Goal: Task Accomplishment & Management: Complete application form

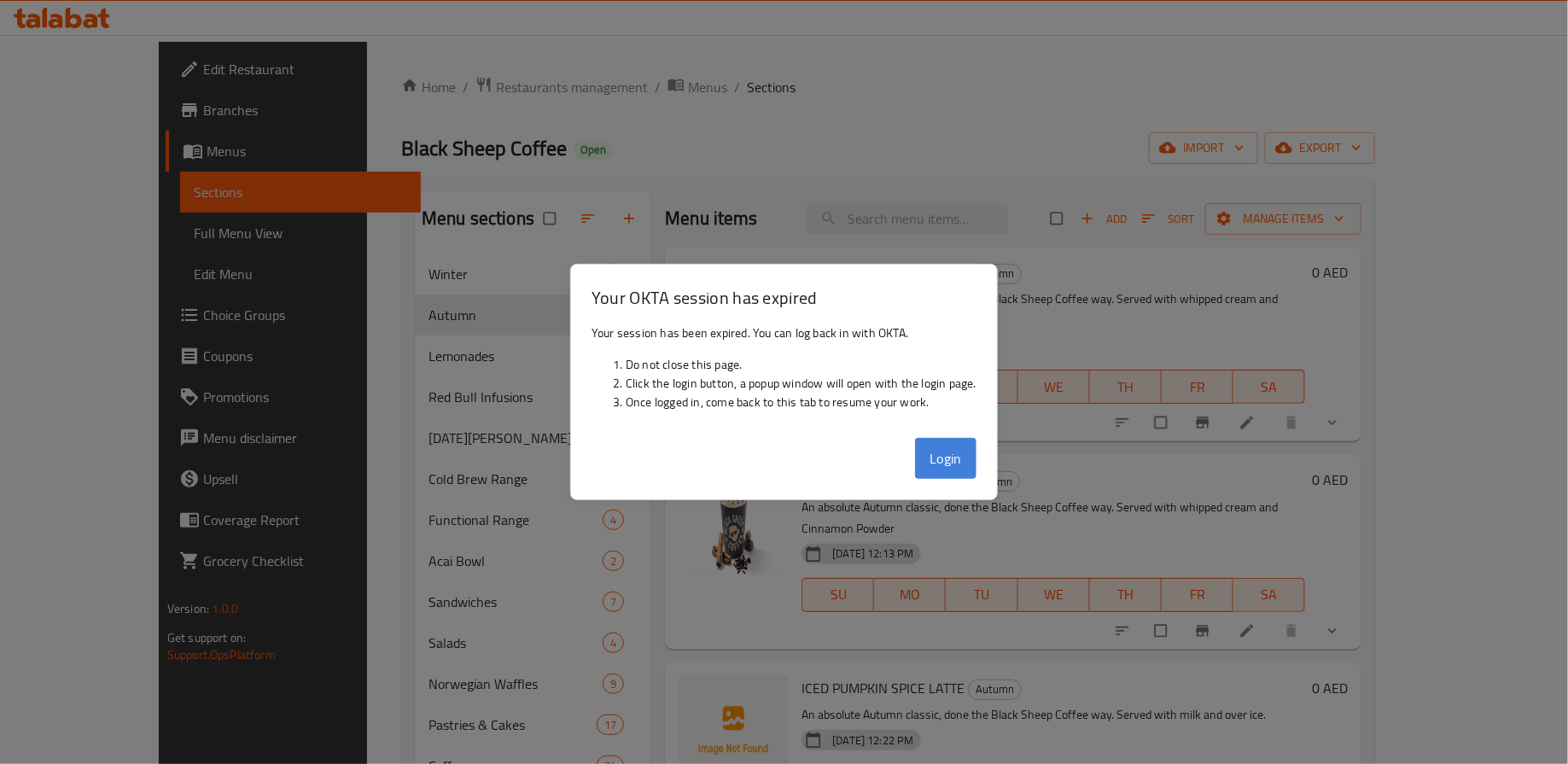
drag, startPoint x: 0, startPoint y: 0, endPoint x: 956, endPoint y: 462, distance: 1061.8
click at [958, 462] on button "Login" at bounding box center [946, 458] width 61 height 41
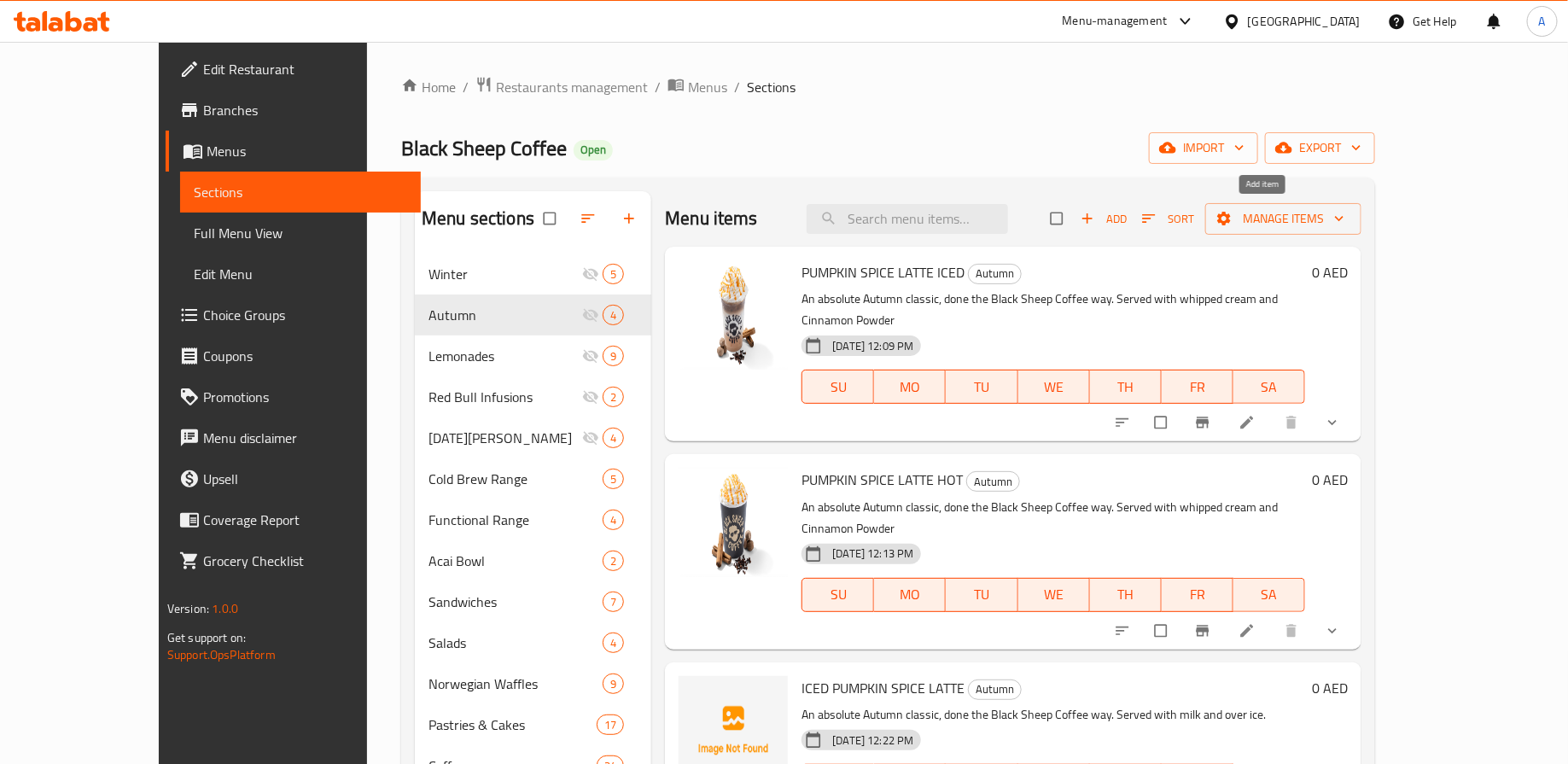
click at [1127, 221] on span "Add" at bounding box center [1104, 219] width 47 height 20
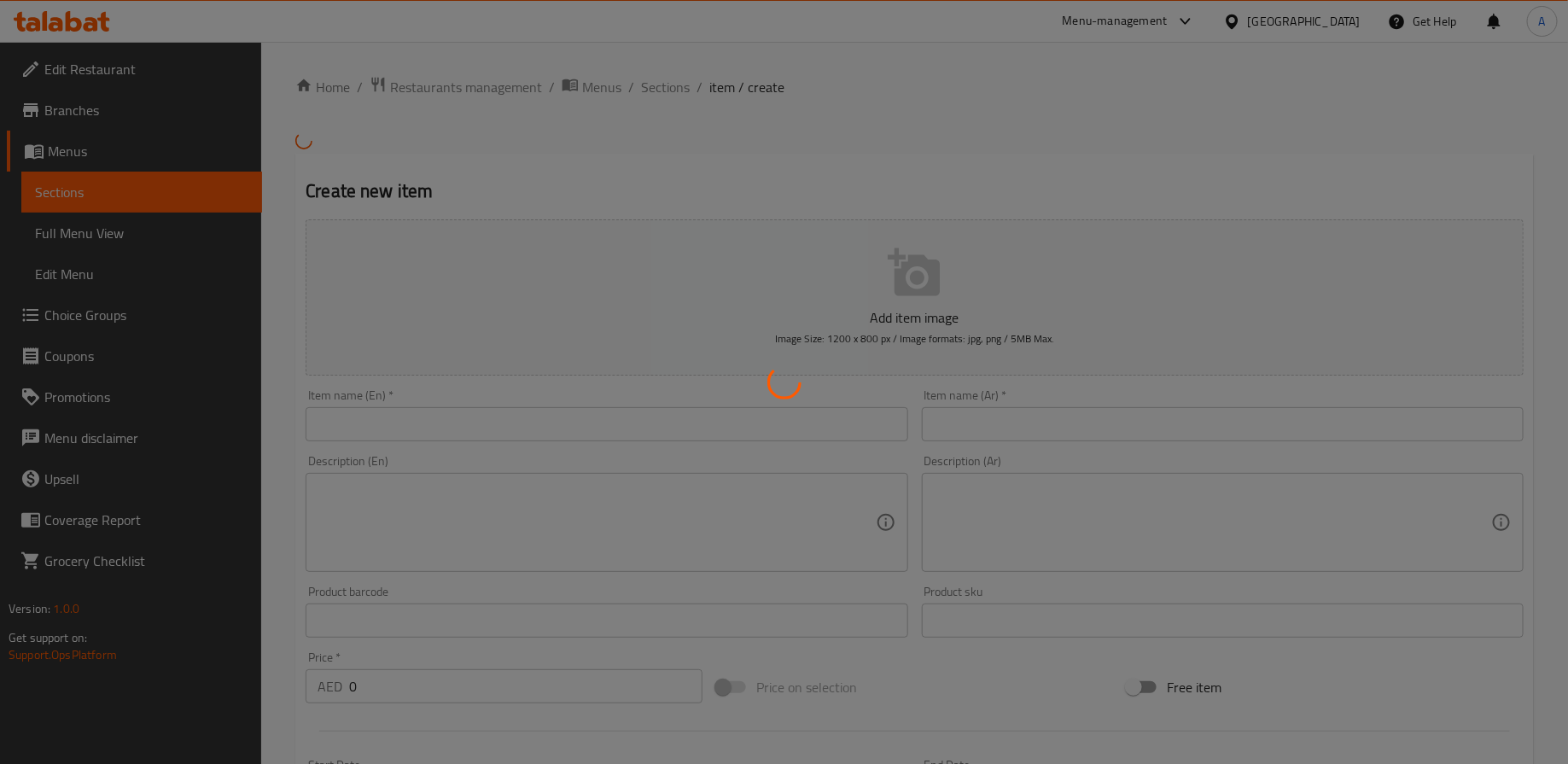
click at [564, 409] on div at bounding box center [784, 382] width 1568 height 764
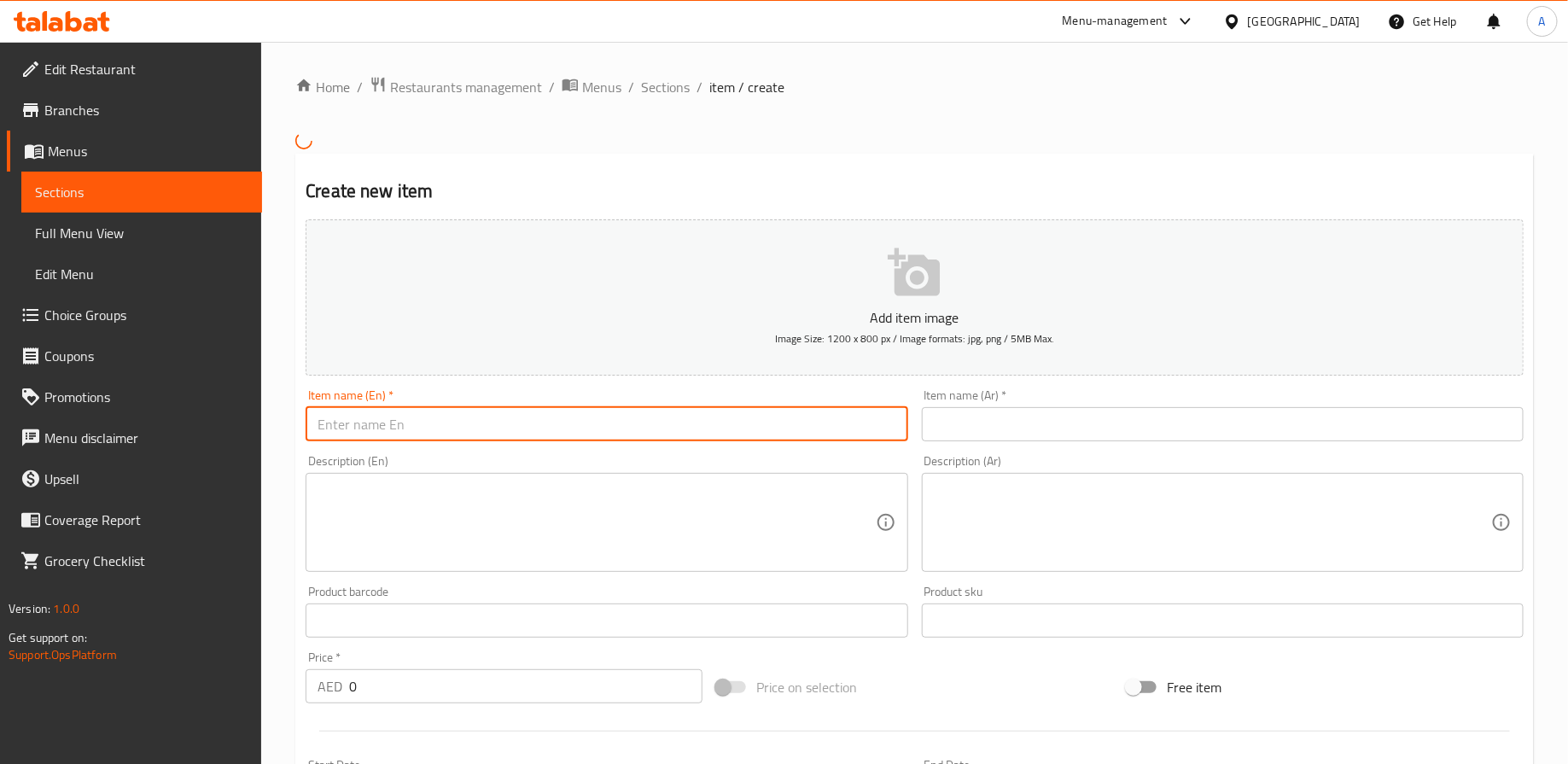
click at [564, 409] on input "text" at bounding box center [606, 423] width 602 height 34
paste input "ICED PUMPKIN SPICE MATCHA LATTE"
type input "ICED PUMPKIN SPICE MATCHA LATTE"
click at [523, 509] on textarea at bounding box center [596, 521] width 558 height 81
paste textarea "Pairing up an Autumn classic with our ceremonial-grade Japanese matcha to creat…"
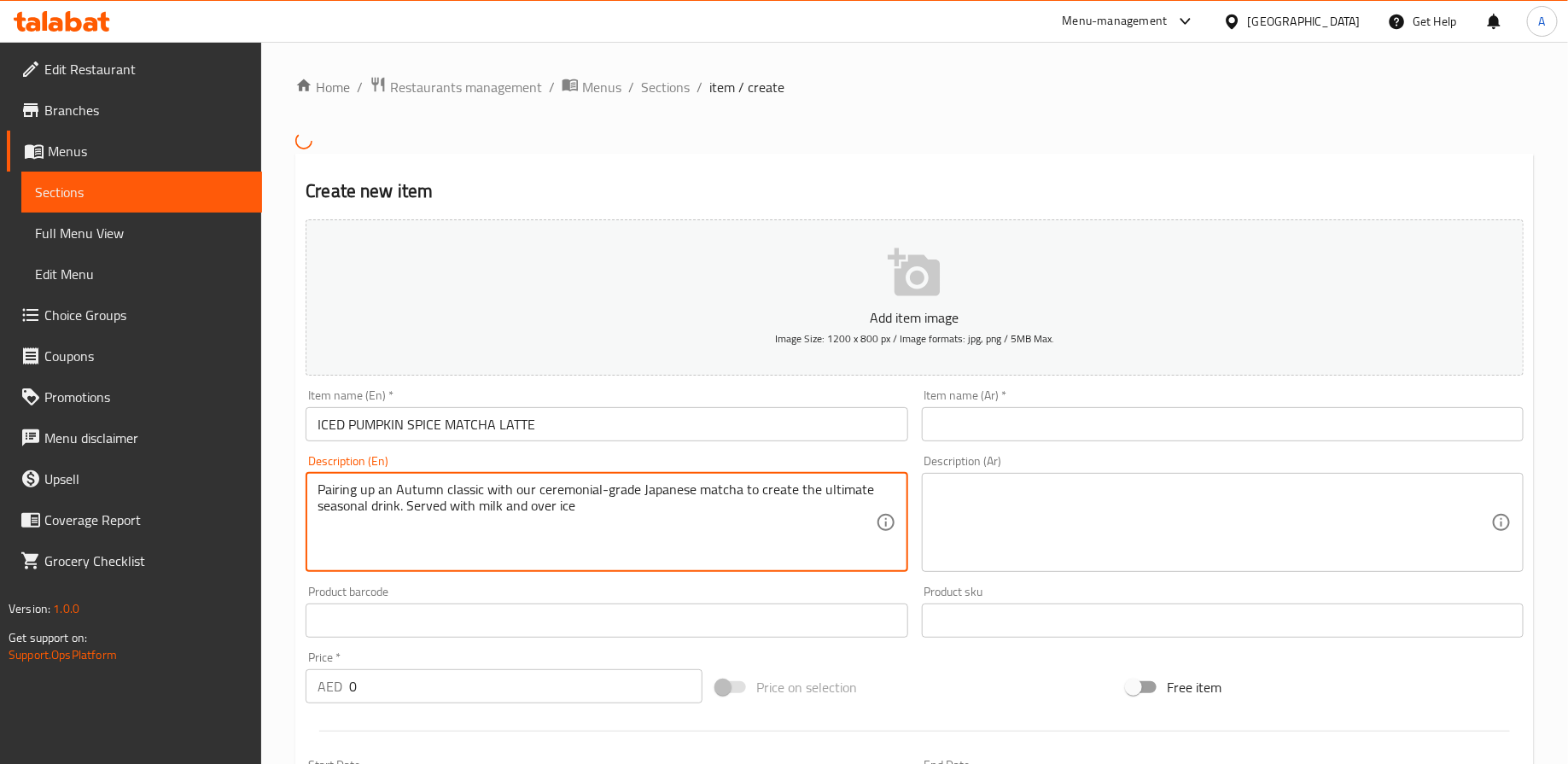
type textarea "Pairing up an Autumn classic with our ceremonial-grade Japanese matcha to creat…"
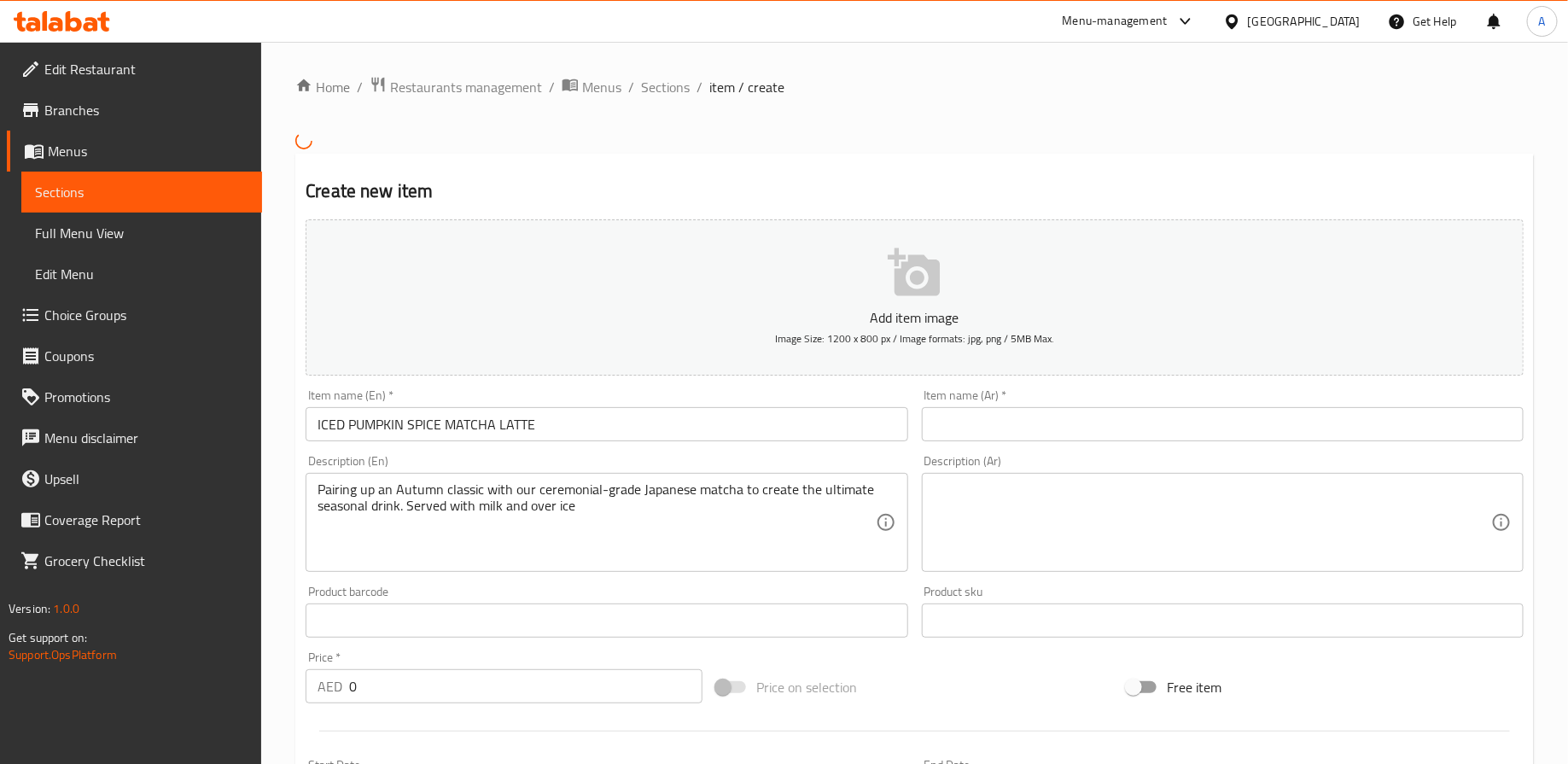
click at [548, 385] on div "Item name (En)   * ICED PUMPKIN SPICE MATCHA LATTE Item name (En) *" at bounding box center [606, 415] width 615 height 66
click at [975, 569] on div "Description (Ar)" at bounding box center [1223, 522] width 602 height 99
paste textarea "مزيج بين النكهة الخريفية الكلاسيكية وماتشا يابانية ممتازة. يُقدّم مع الحليب ومك…"
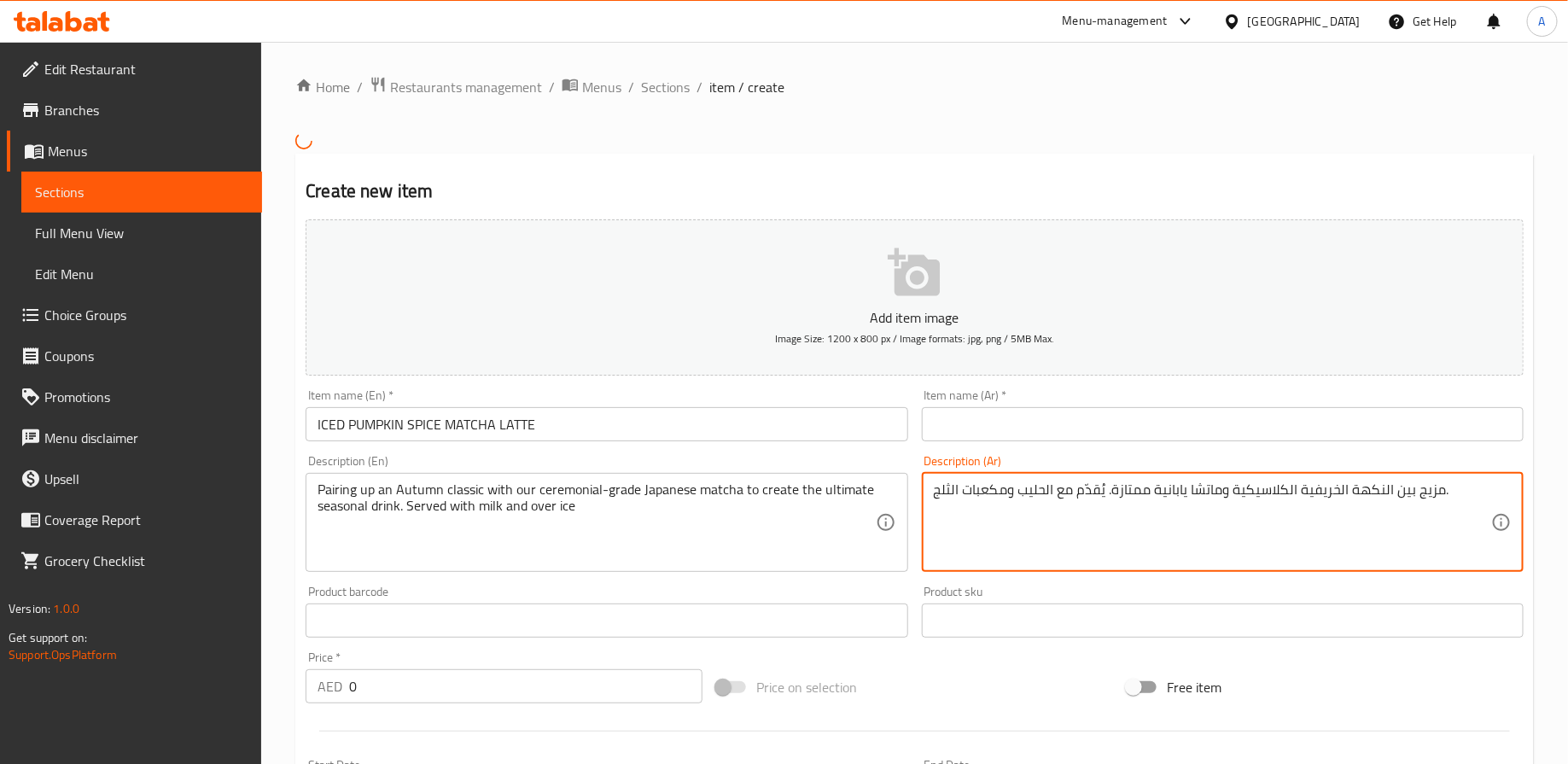
type textarea "مزيج بين النكهة الخريفية الكلاسيكية وماتشا يابانية ممتازة. يُقدّم مع الحليب ومك…"
click at [789, 430] on input "ICED PUMPKIN SPICE MATCHA LATTE" at bounding box center [606, 423] width 602 height 34
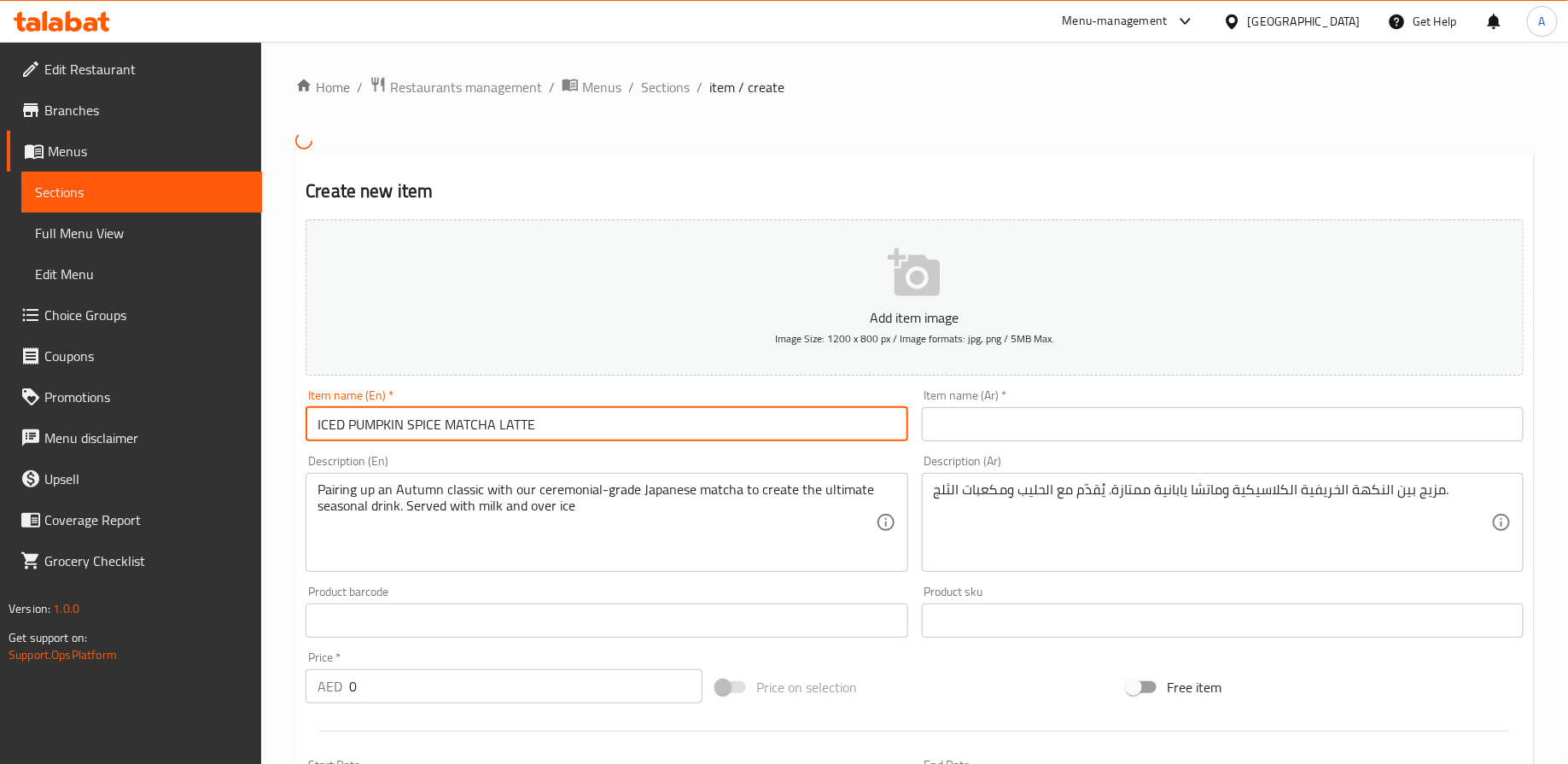
click at [789, 430] on input "ICED PUMPKIN SPICE MATCHA LATTE" at bounding box center [606, 423] width 602 height 34
click at [963, 422] on input "text" at bounding box center [1223, 423] width 602 height 34
paste input "لاتيه ماتشا بتوابل اليقطين – مثلج"
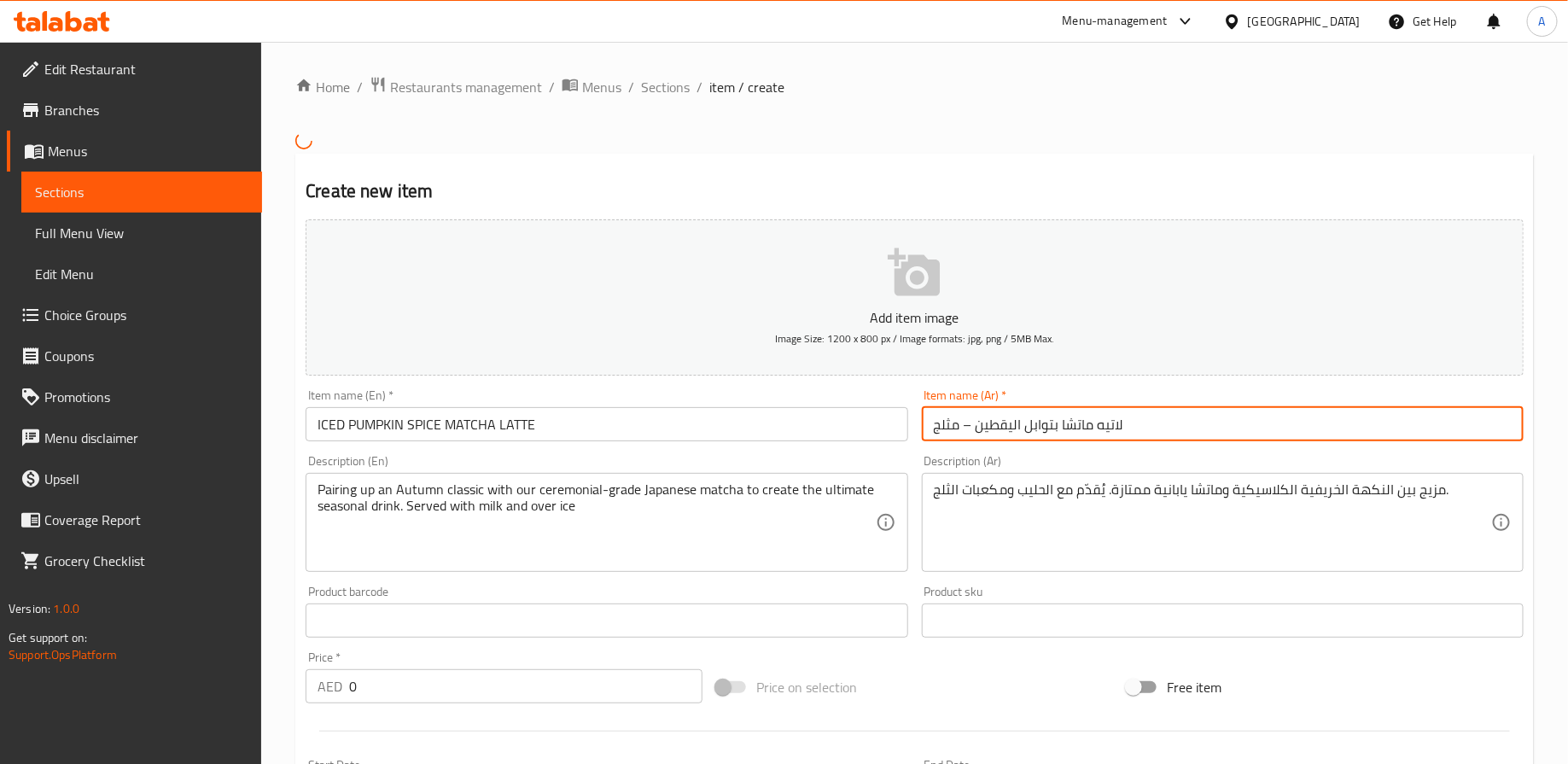
click at [964, 422] on input "لاتيه ماتشا بتوابل اليقطين – مثلج" at bounding box center [1223, 423] width 602 height 34
type input "لاتيه ماتشا بتوابل اليقطين مثلج"
click at [909, 460] on div "Description (En) Pairing up an Autumn classic with our ceremonial-grade Japanes…" at bounding box center [606, 513] width 615 height 130
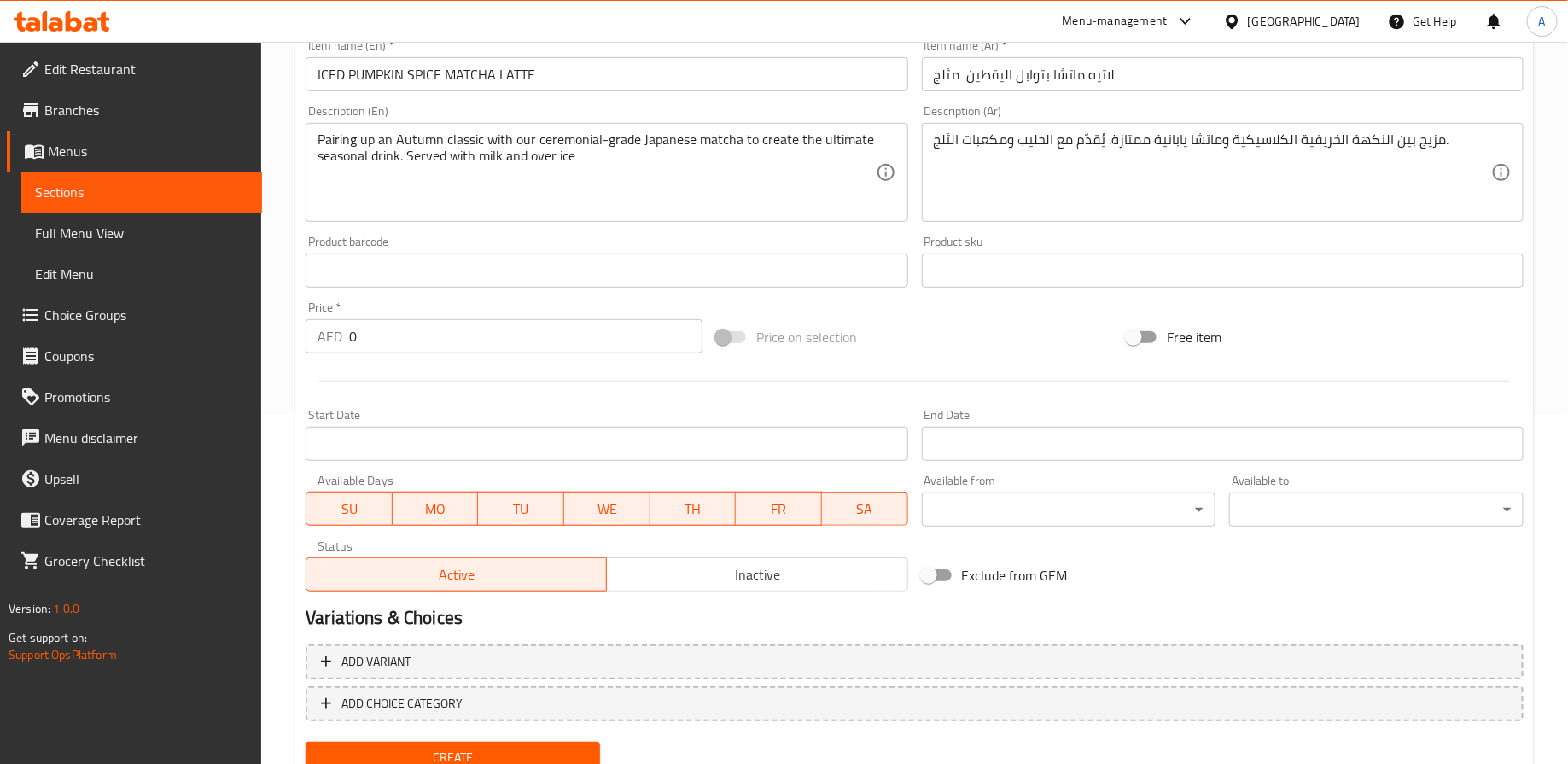
scroll to position [416, 0]
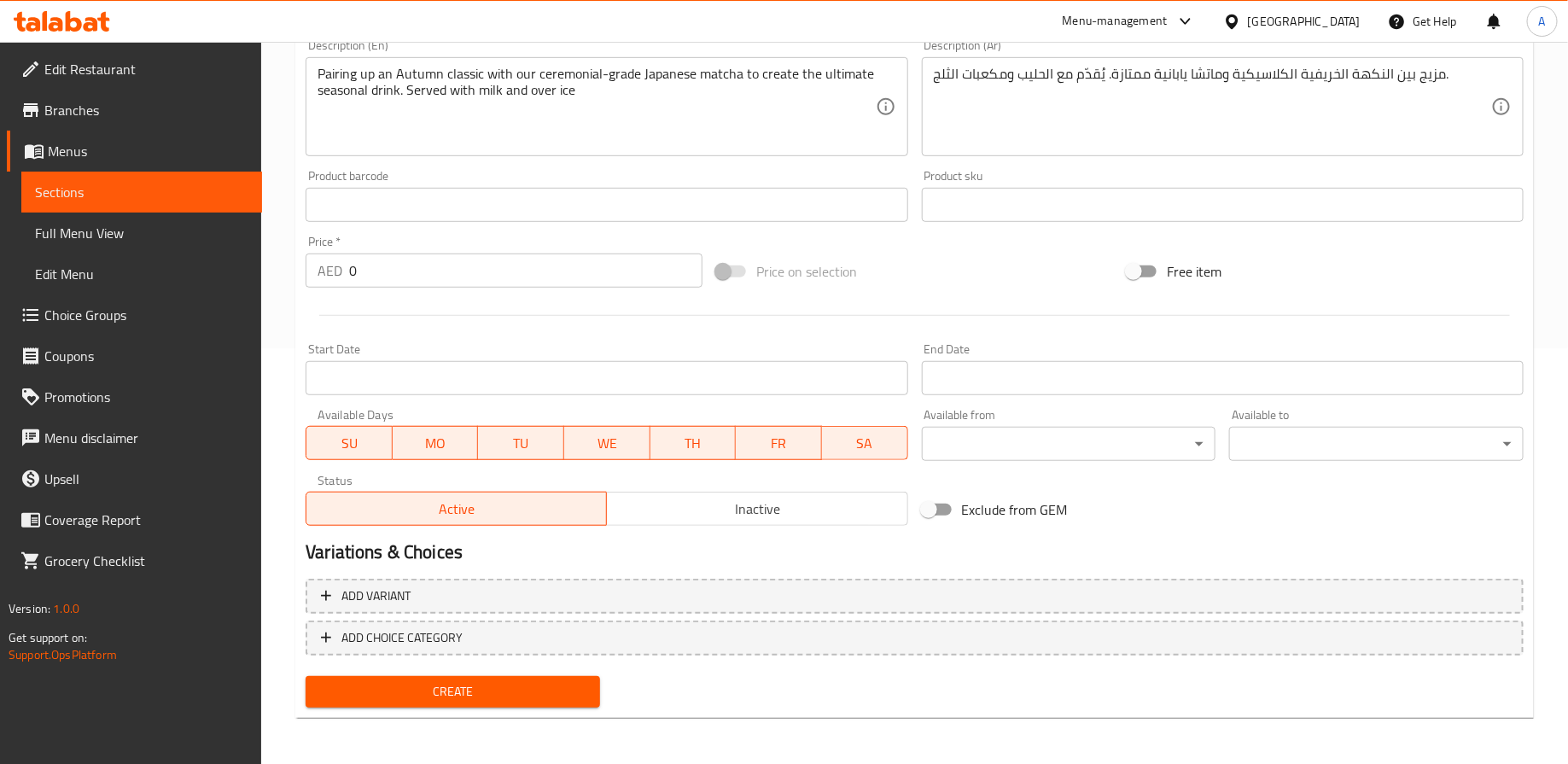
click at [480, 685] on span "Create" at bounding box center [453, 691] width 267 height 21
click at [468, 692] on span "Create" at bounding box center [453, 691] width 267 height 21
click at [448, 691] on span "Create" at bounding box center [453, 691] width 267 height 21
click at [466, 685] on span "Create" at bounding box center [453, 691] width 267 height 21
click at [461, 699] on span "Create" at bounding box center [453, 691] width 267 height 21
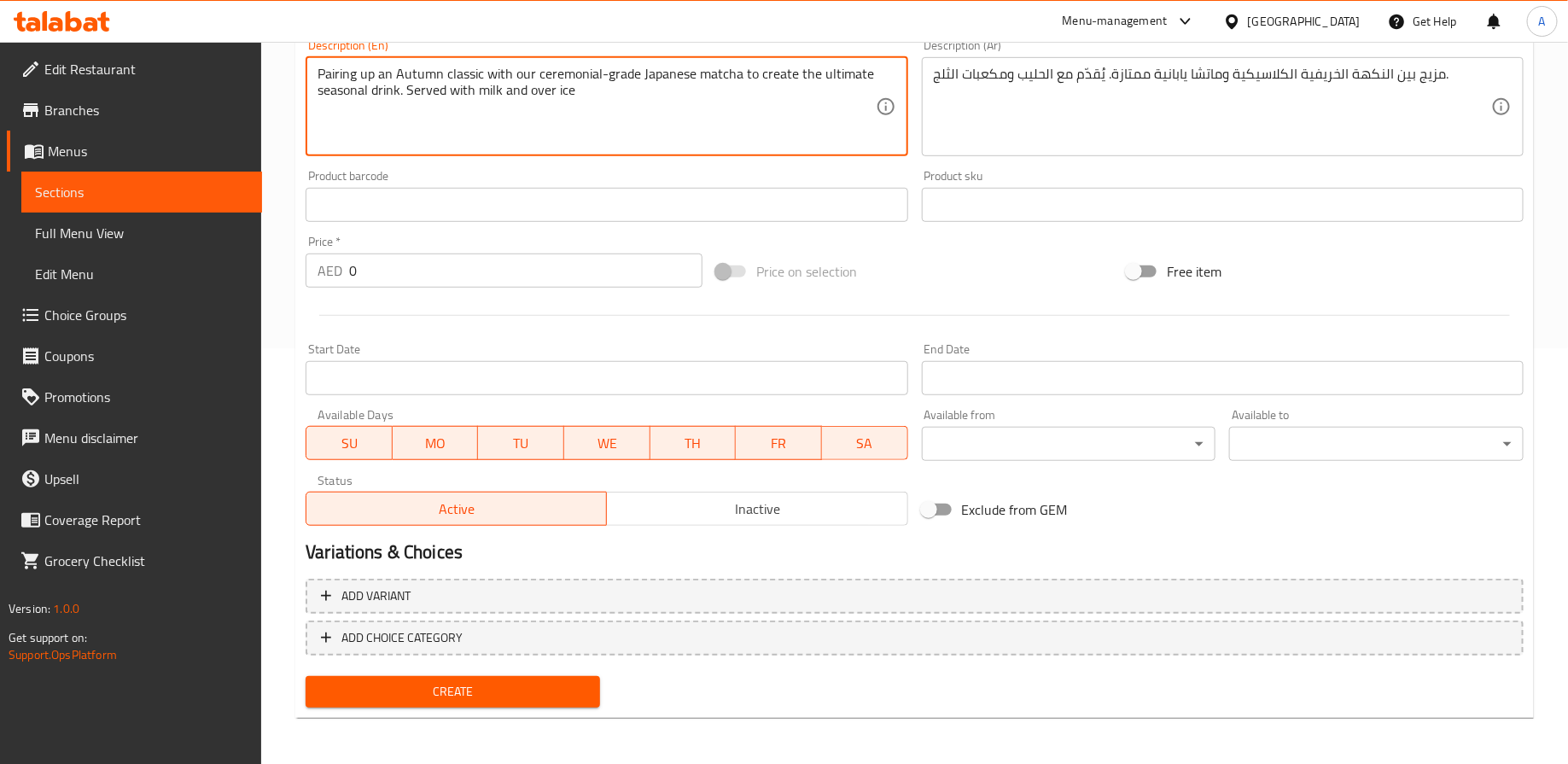
scroll to position [415, 0]
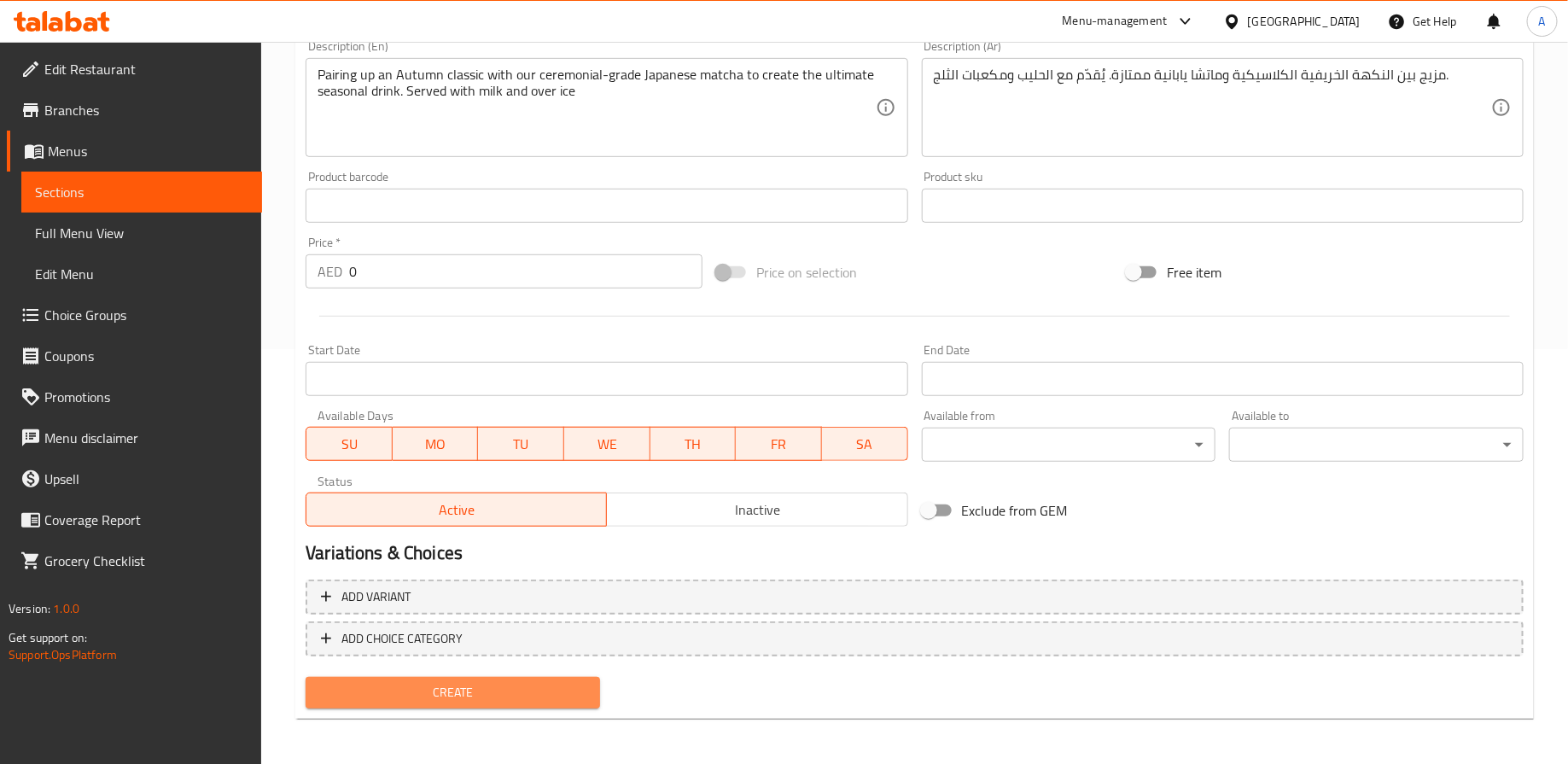
click at [466, 690] on span "Create" at bounding box center [453, 692] width 267 height 21
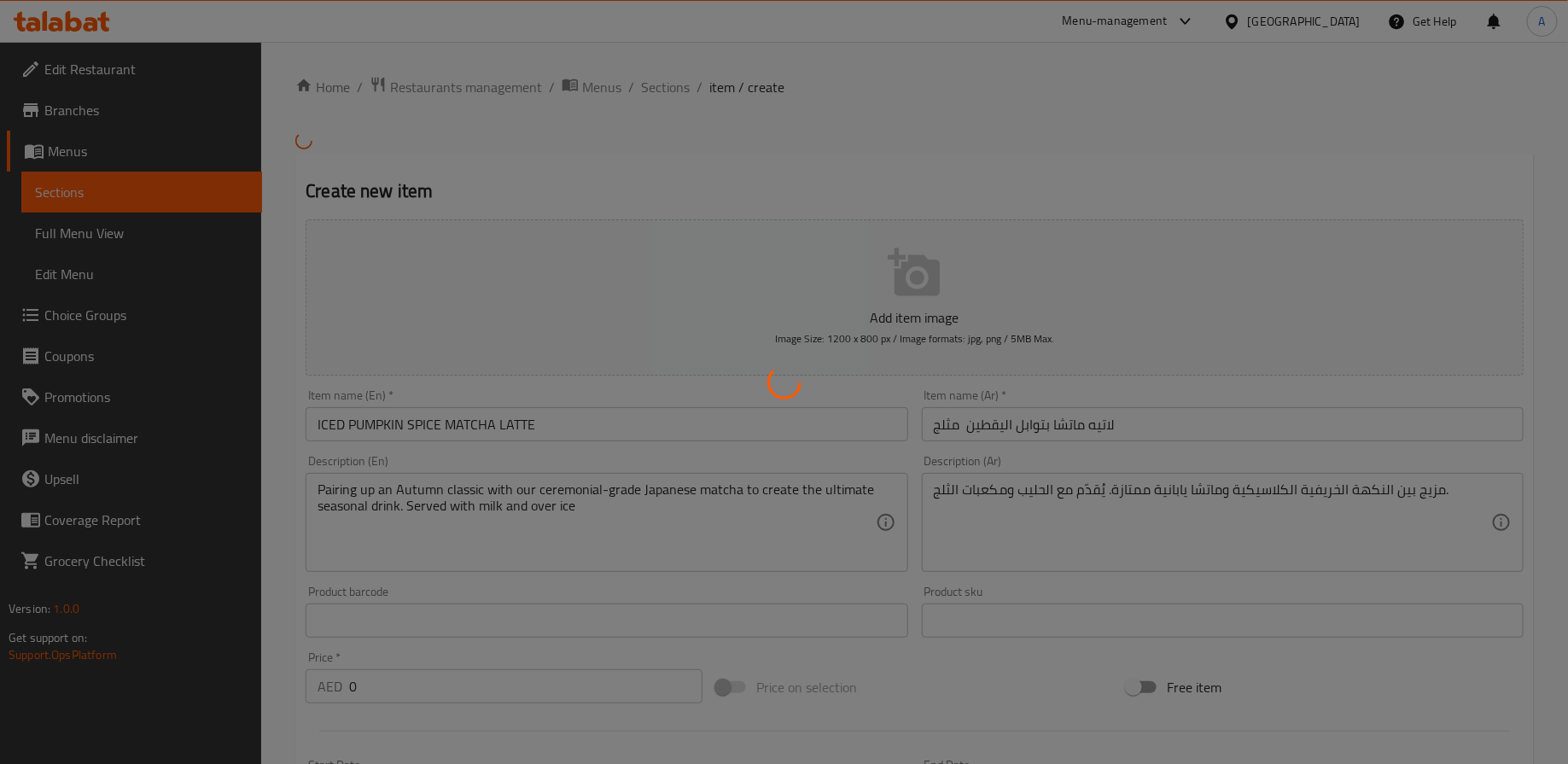
click at [683, 216] on div at bounding box center [784, 382] width 1568 height 764
click at [341, 138] on div at bounding box center [784, 382] width 1568 height 764
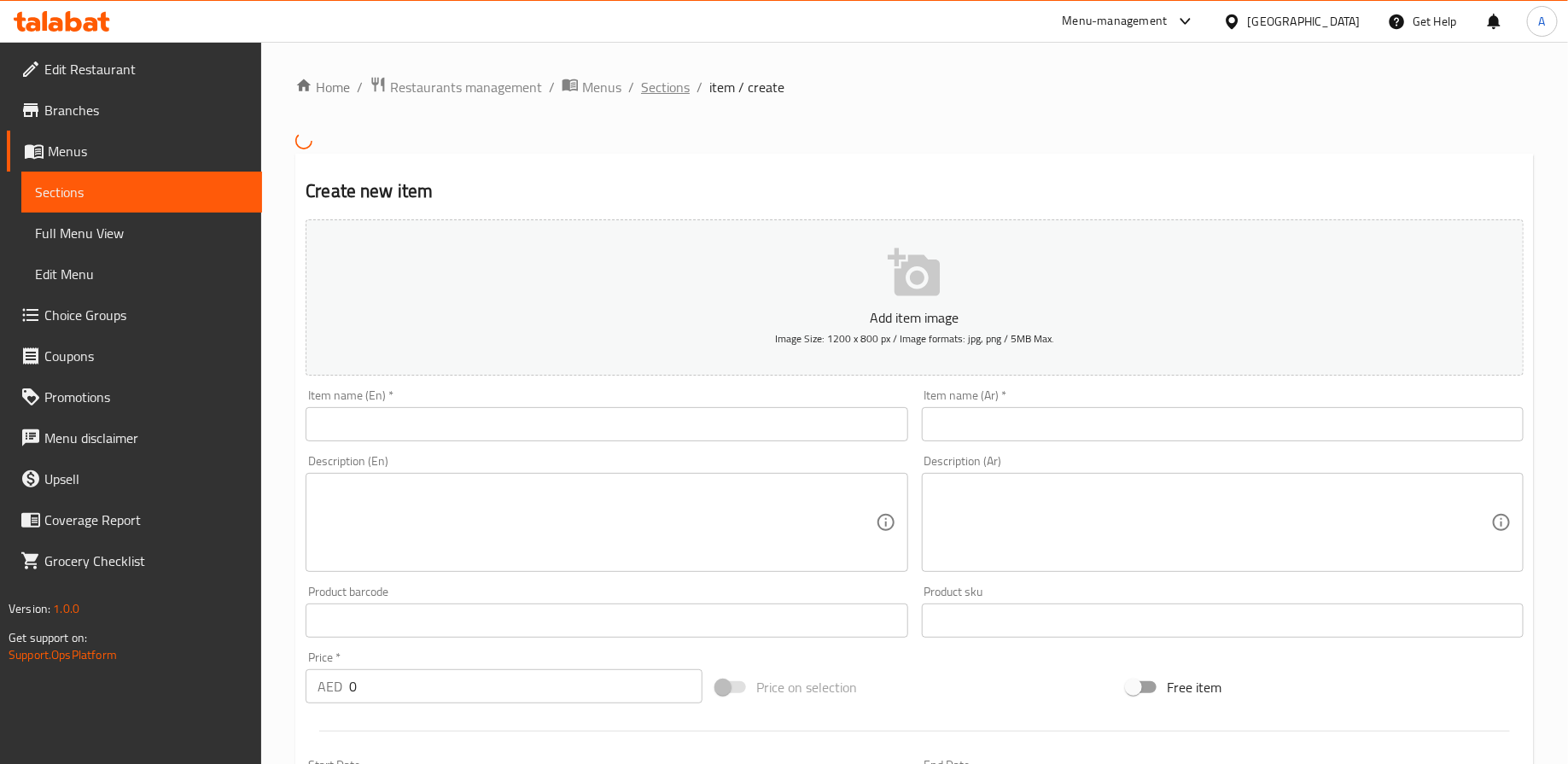
click at [642, 88] on span "Sections" at bounding box center [666, 87] width 48 height 20
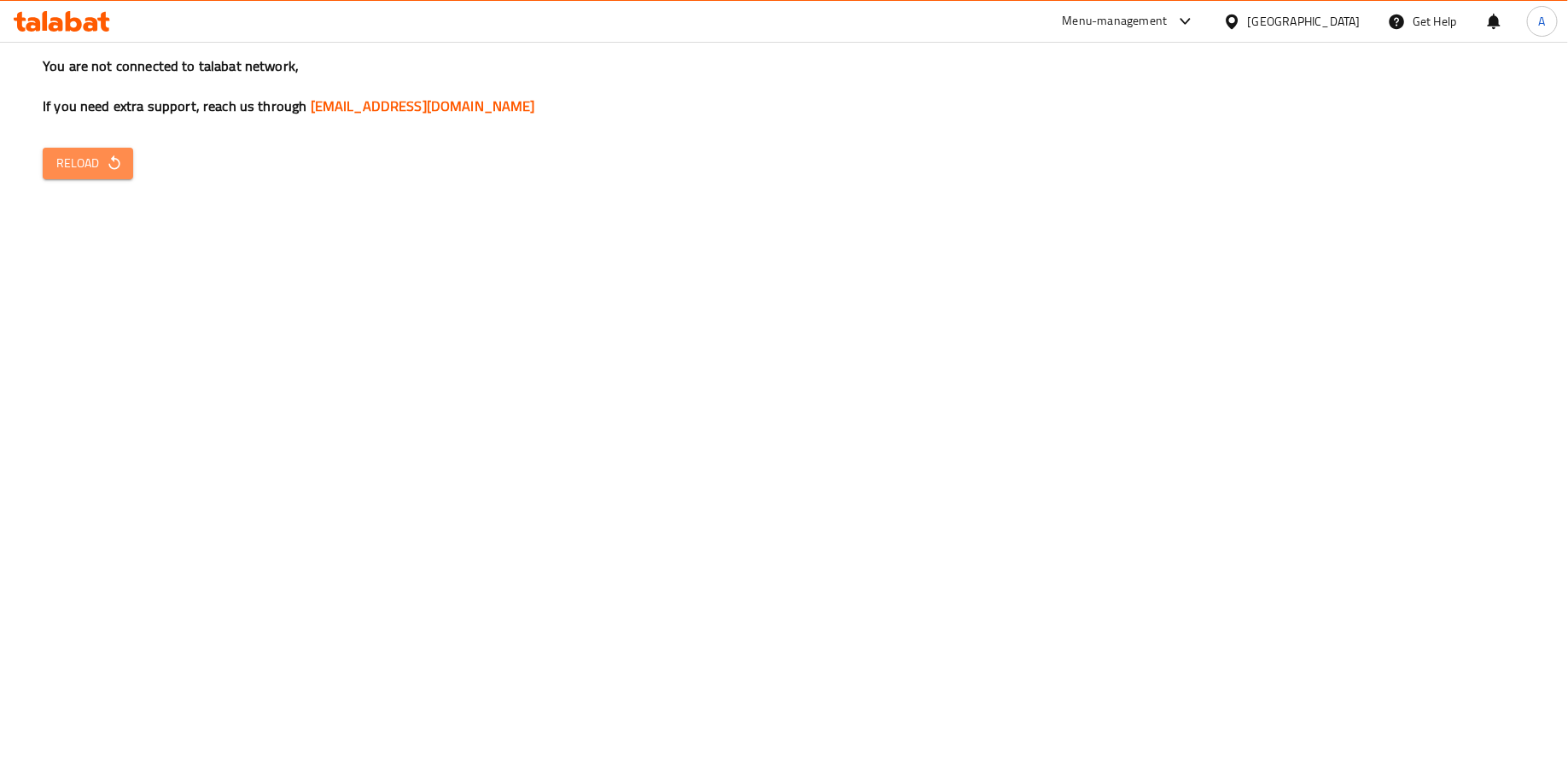
click at [101, 166] on span "Reload" at bounding box center [88, 163] width 63 height 21
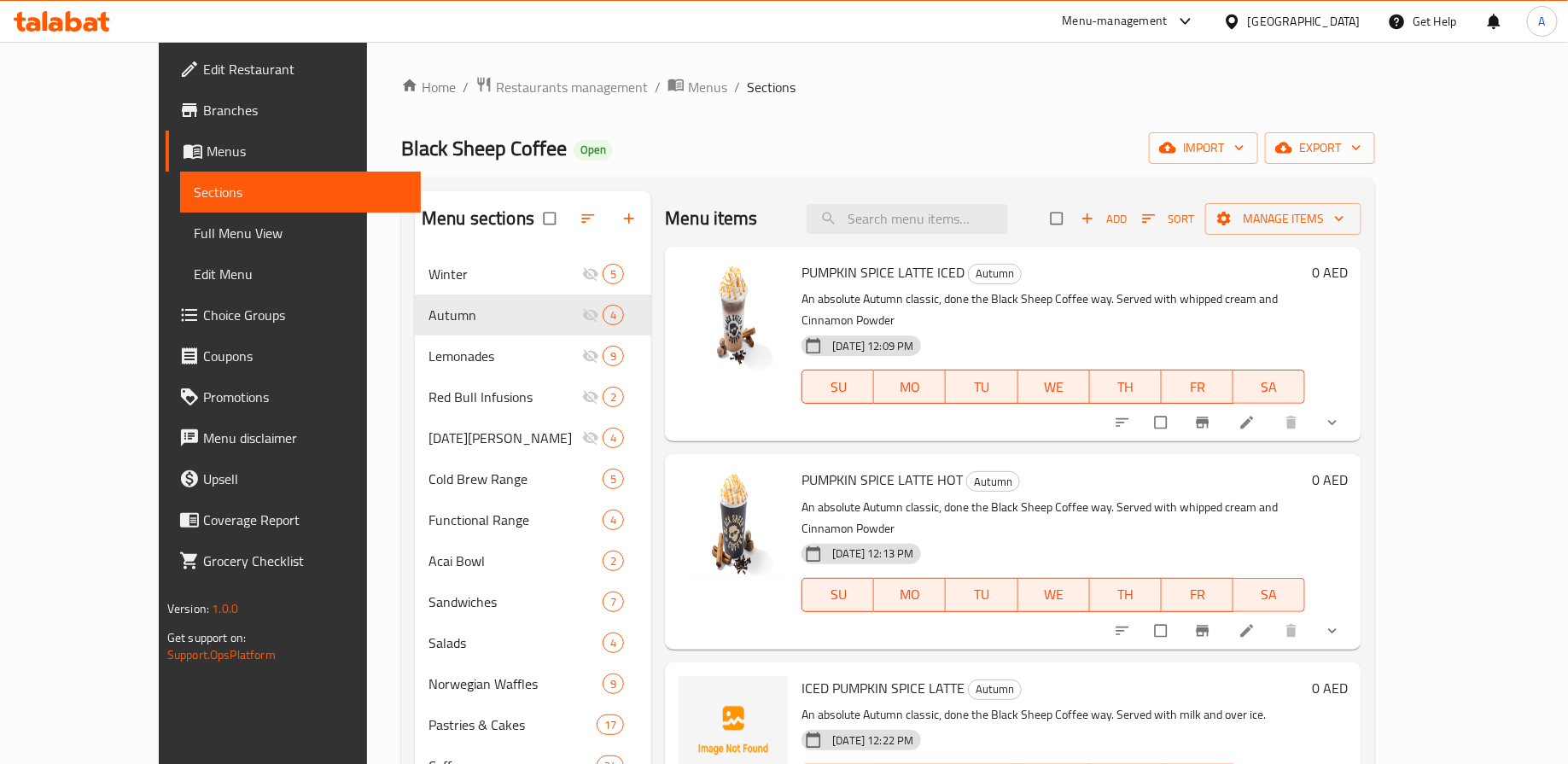
click at [1127, 222] on span "Add" at bounding box center [1104, 219] width 47 height 20
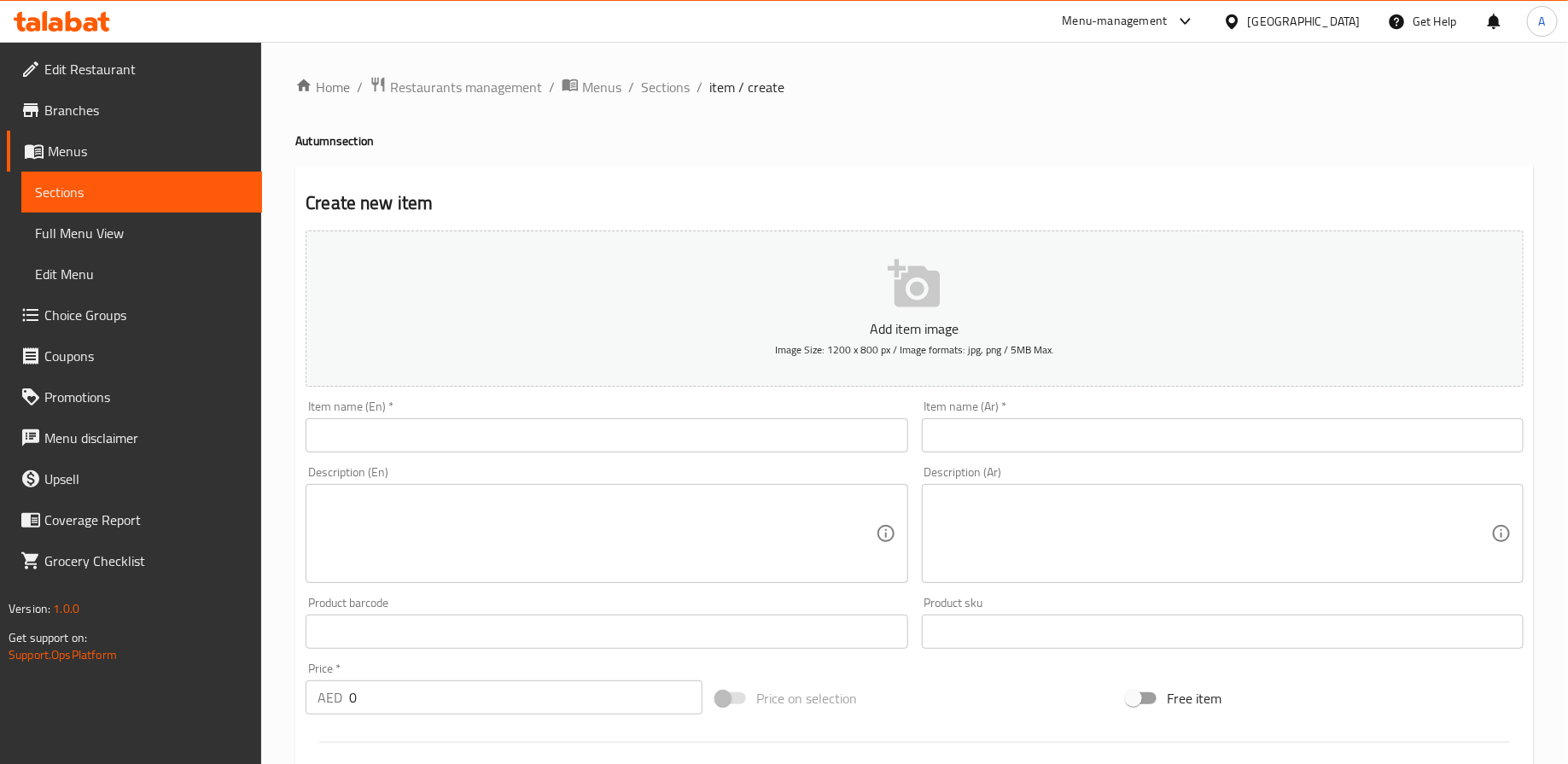
click at [620, 432] on input "text" at bounding box center [606, 435] width 602 height 34
paste input "ICED PUMPKIN SPICE MATCHA LATTE"
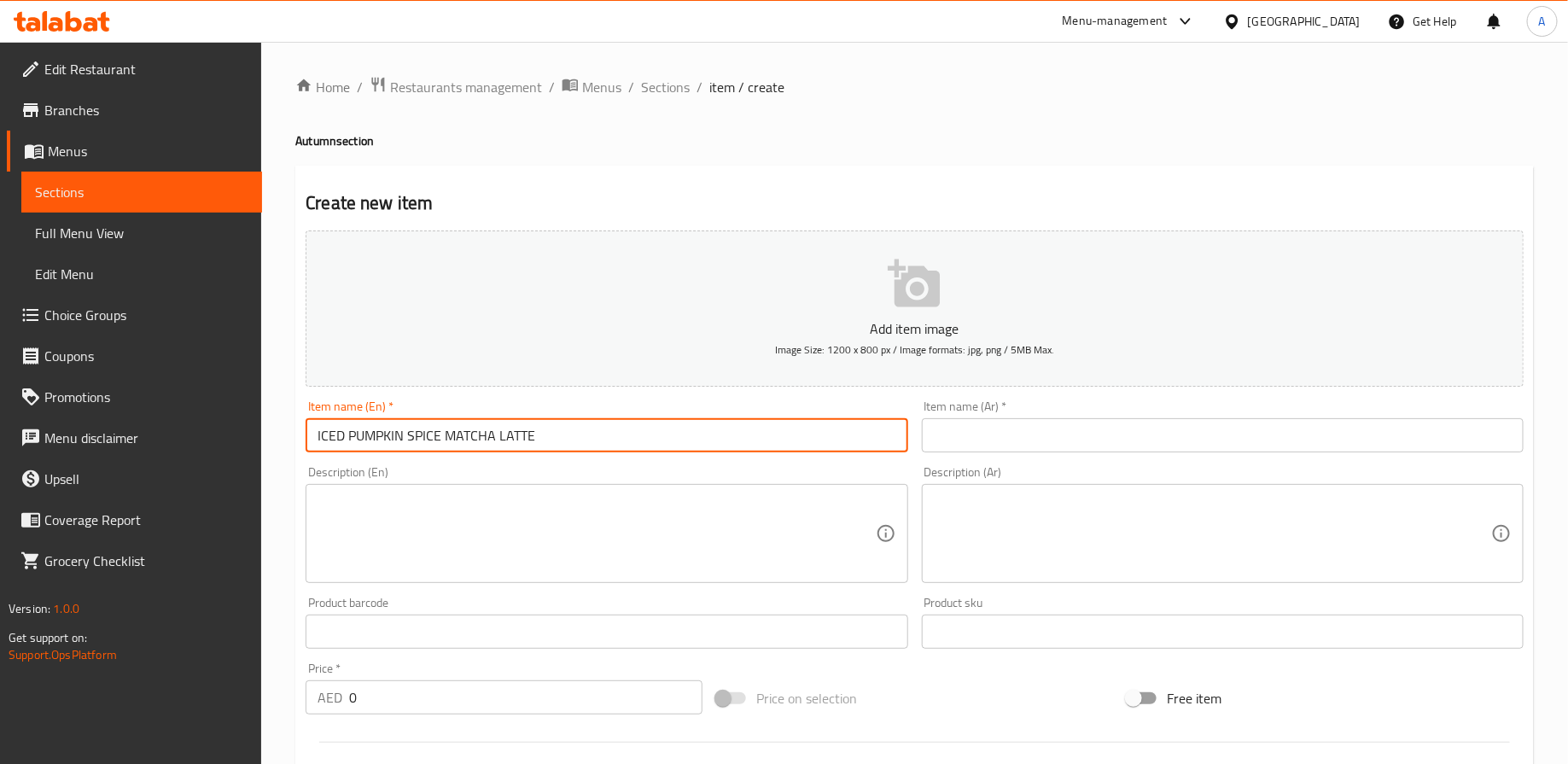
type input "ICED PUMPKIN SPICE MATCHA LATTE"
click at [530, 509] on textarea at bounding box center [596, 533] width 558 height 81
paste textarea "Pairing up an Autumn classic with our ceremonial-grade Japanese matcha to creat…"
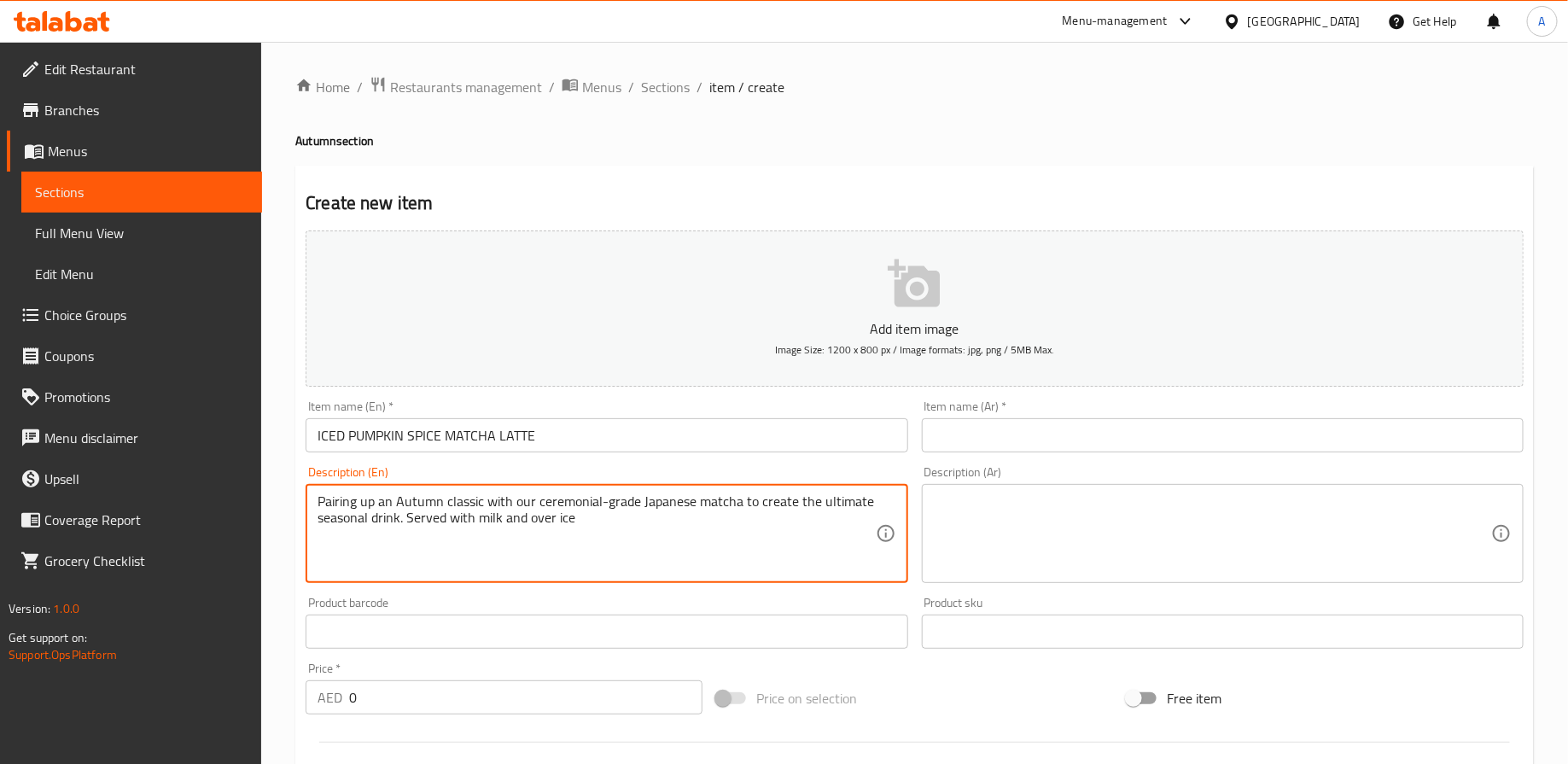
type textarea "Pairing up an Autumn classic with our ceremonial-grade Japanese matcha to creat…"
click at [960, 443] on input "text" at bounding box center [1223, 435] width 602 height 34
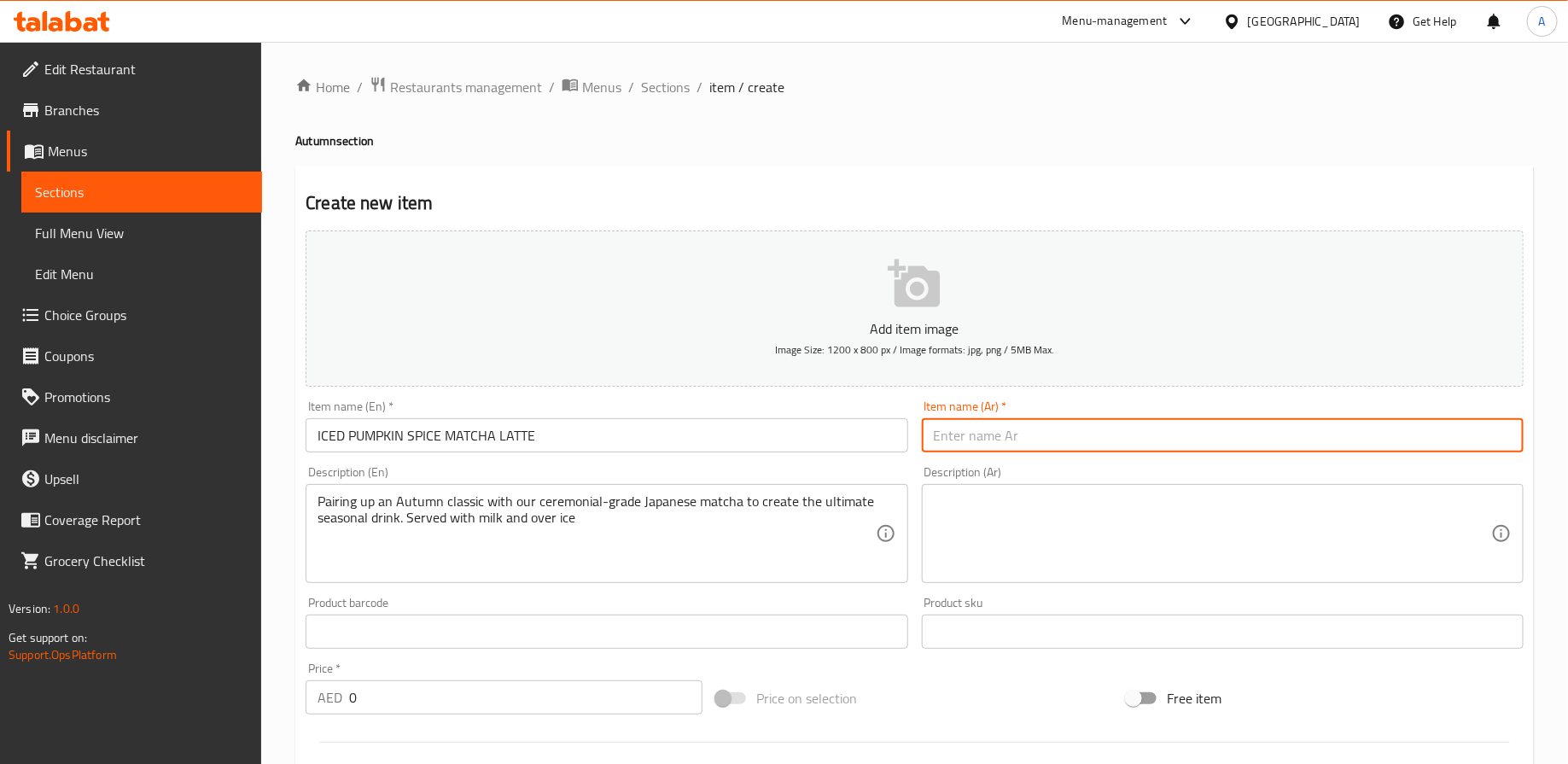
paste input "لاتيه ماتشا بتوابل اليقطين – مثلج"
click at [965, 437] on input "لاتيه ماتشا بتوابل اليقطين – مثلج" at bounding box center [1223, 435] width 602 height 34
type input "لاتيه ماتشا بتوابل اليقطين مثلج"
click at [1030, 529] on textarea at bounding box center [1212, 533] width 558 height 81
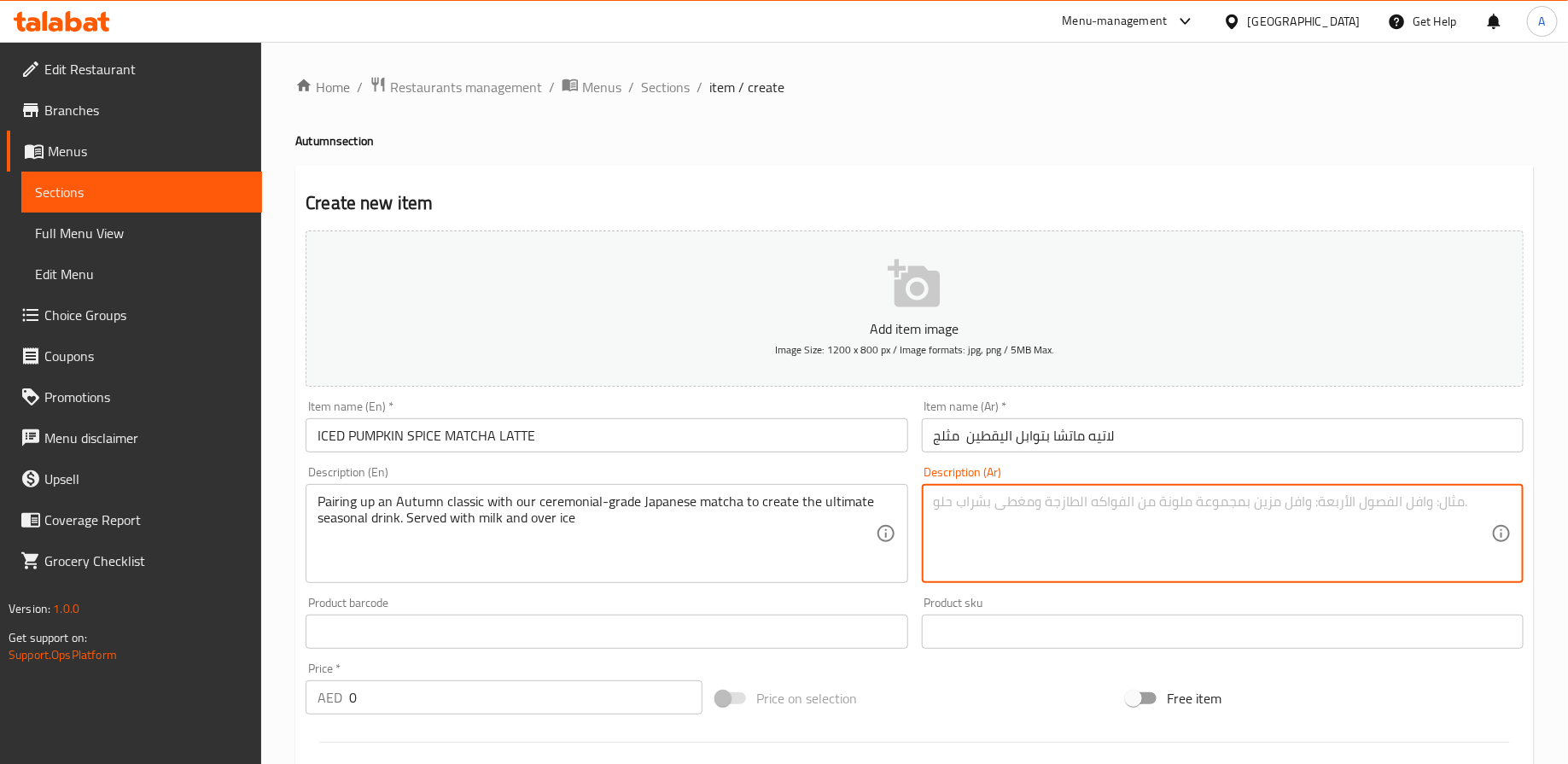
paste textarea "مزيج بين النكهة الخريفية الكلاسيكية وماتشا يابانية ممتازة. يُقدّم مع الحليب ومك…"
type textarea "مزيج بين النكهة الخريفية الكلاسيكية وماتشا يابانية ممتازة. يُقدّم مع الحليب ومك…"
click at [1030, 190] on h2 "Create new item" at bounding box center [914, 203] width 1219 height 26
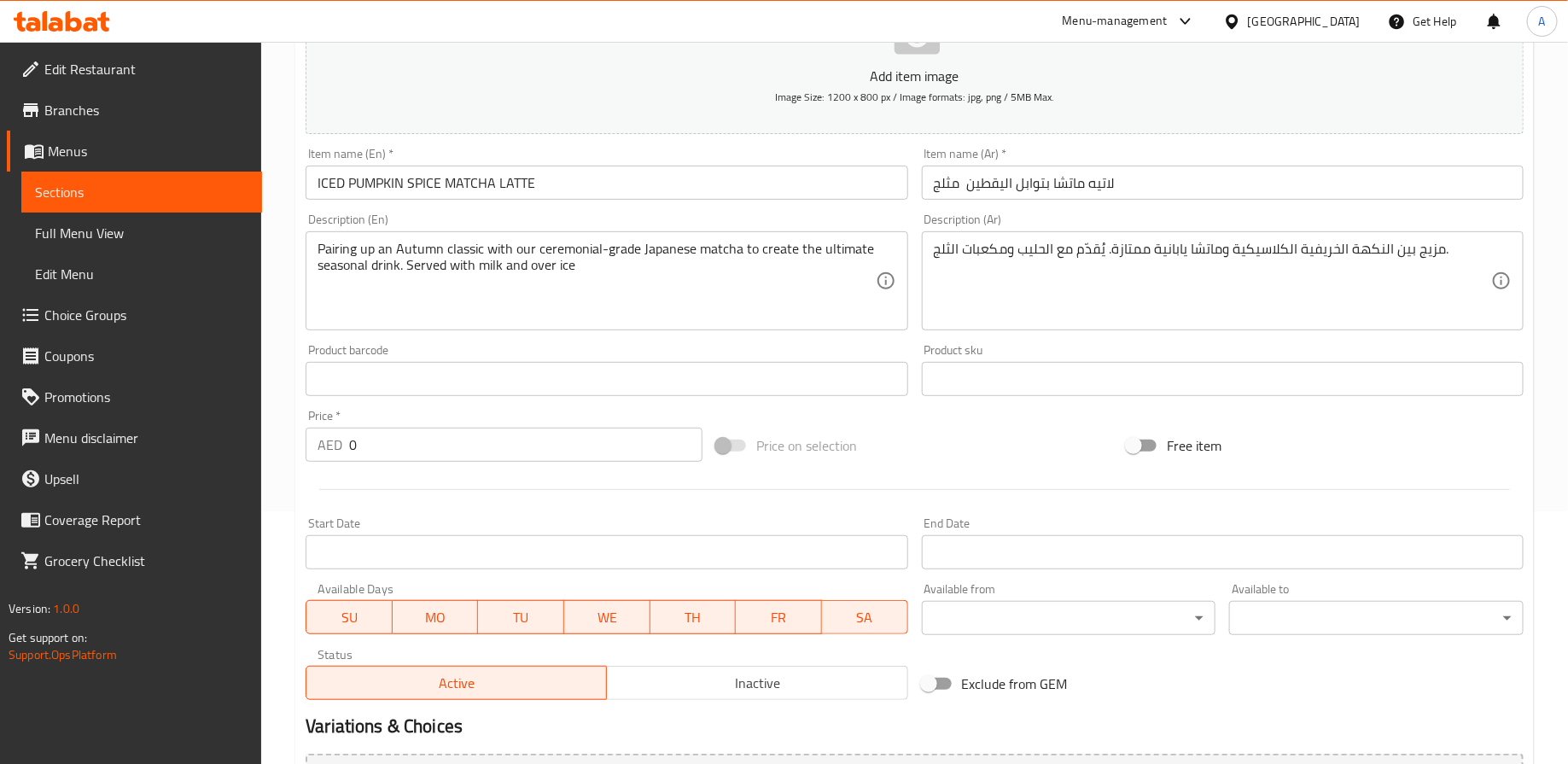
scroll to position [440, 0]
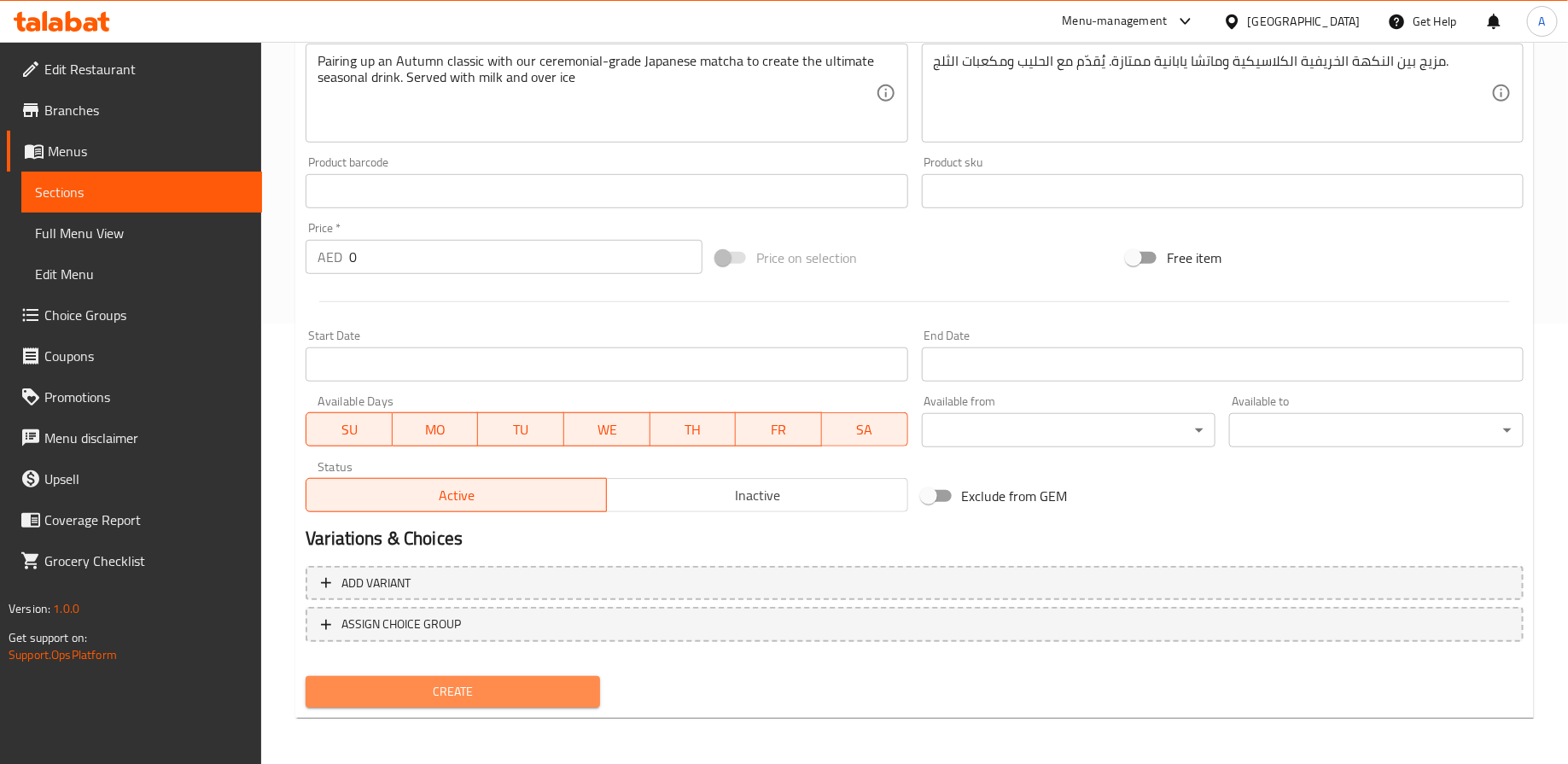
click at [499, 684] on span "Create" at bounding box center [453, 691] width 267 height 21
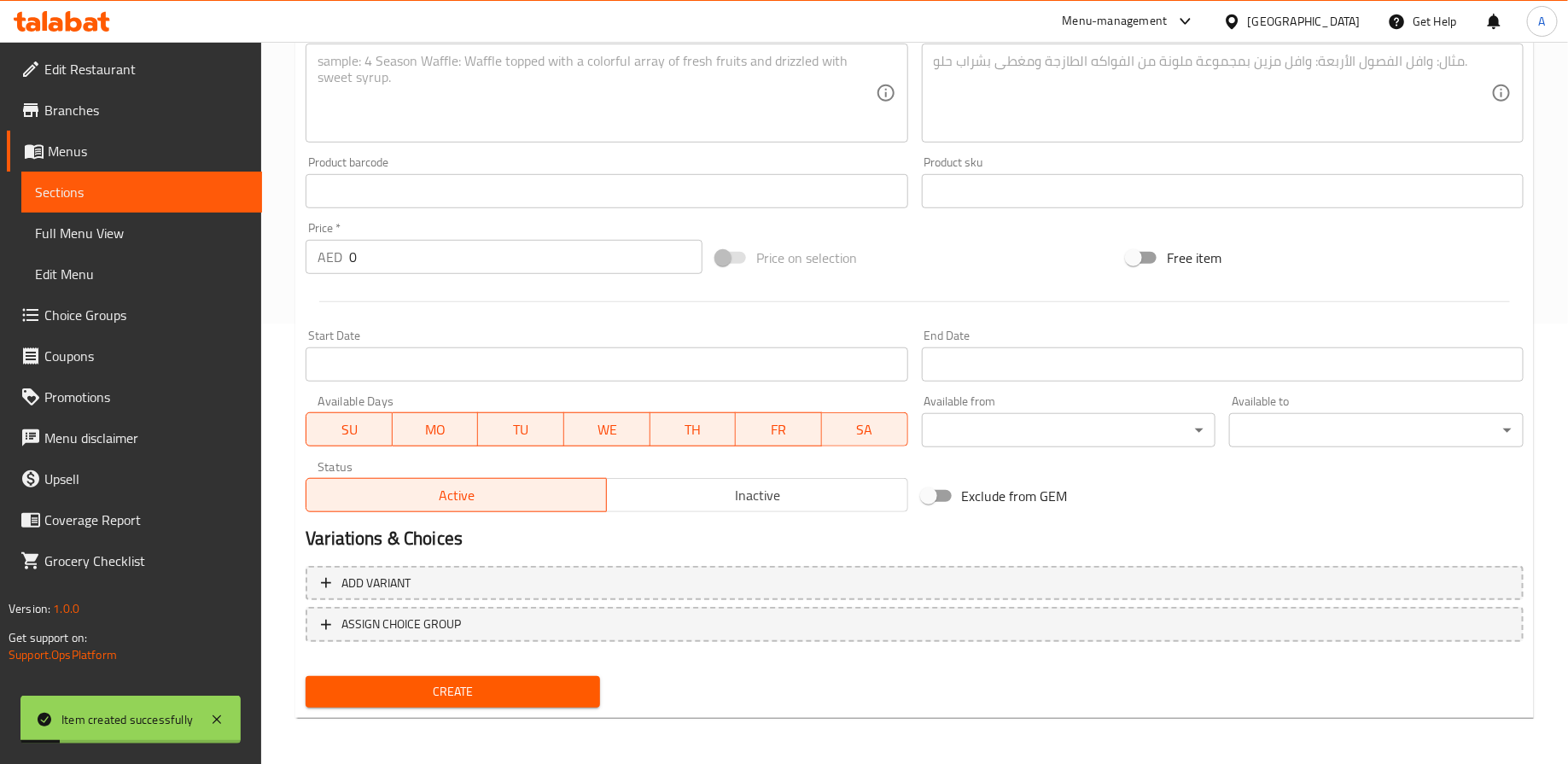
scroll to position [0, 0]
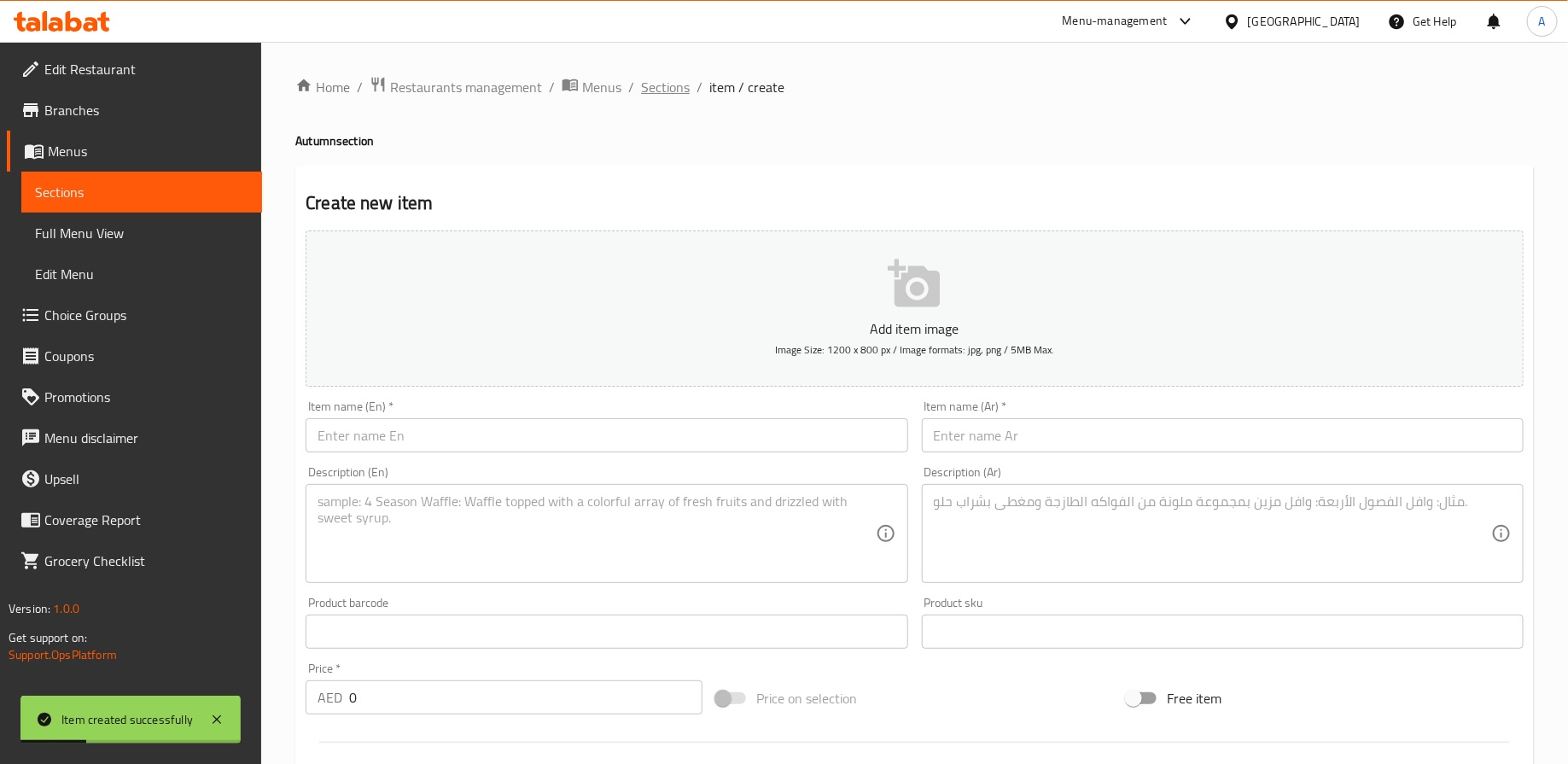
click at [672, 84] on span "Sections" at bounding box center [666, 87] width 48 height 20
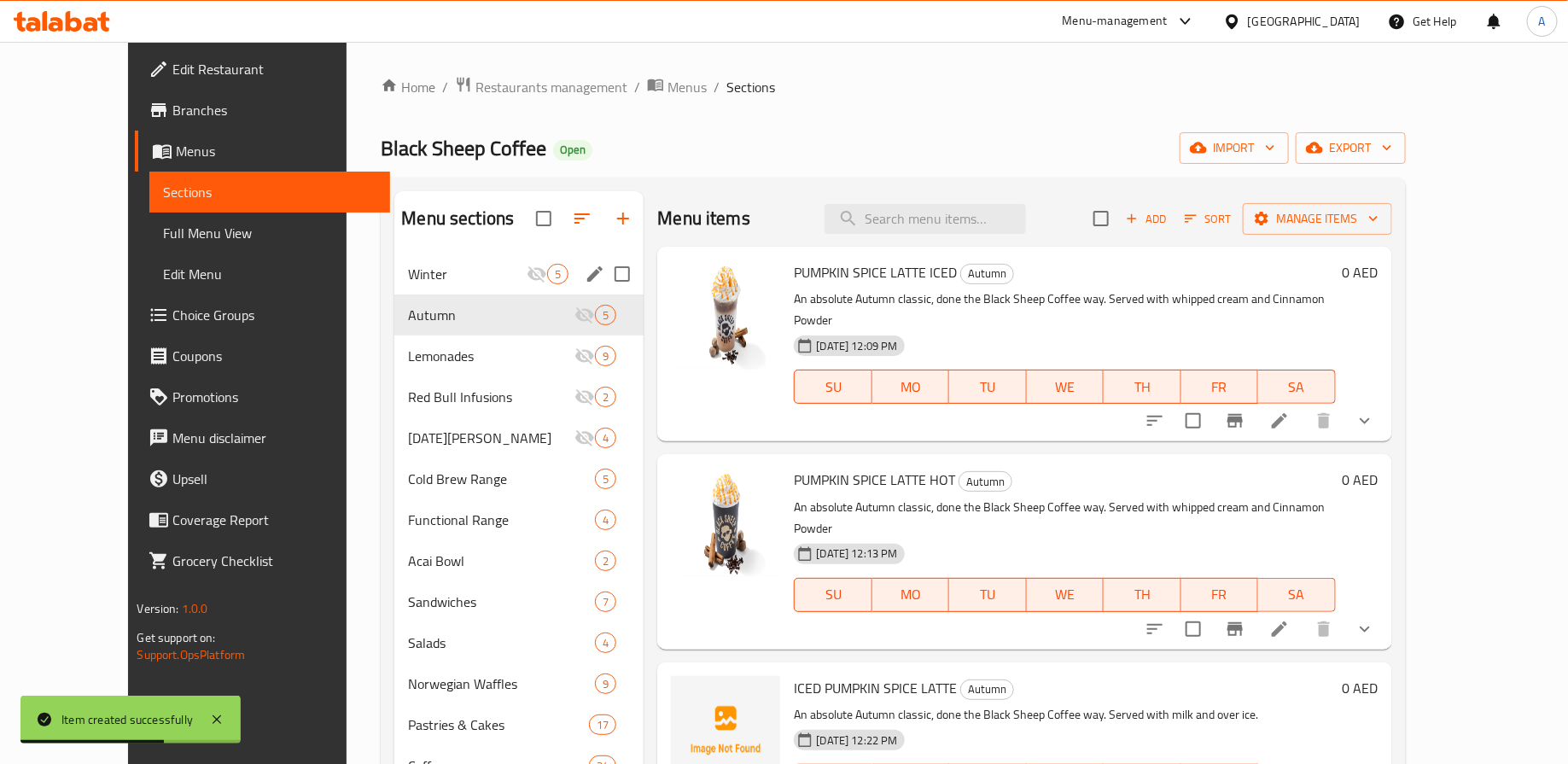
click at [408, 282] on span "Winter" at bounding box center [466, 274] width 118 height 20
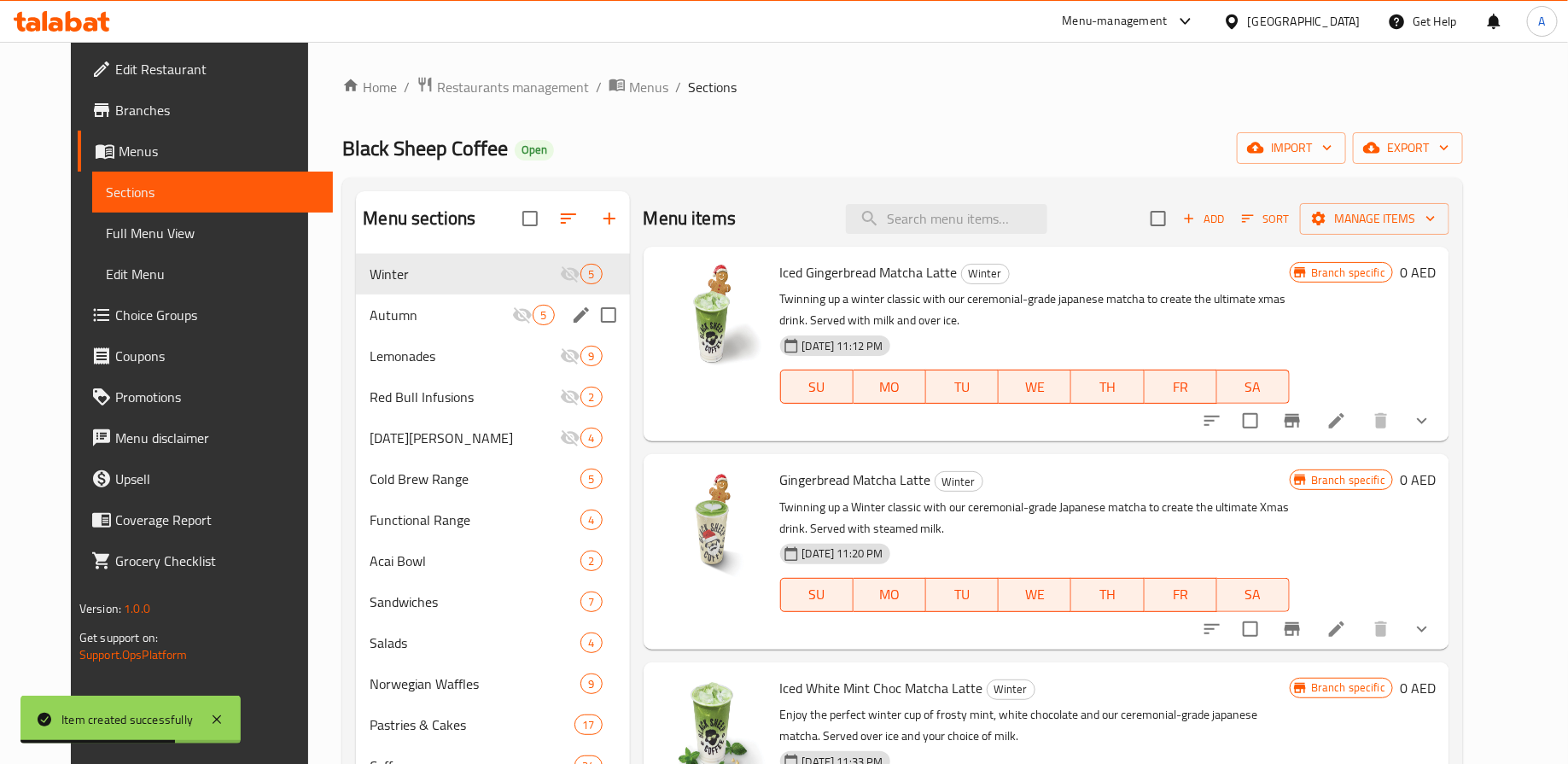
click at [408, 340] on div "Lemonades 9" at bounding box center [492, 355] width 273 height 41
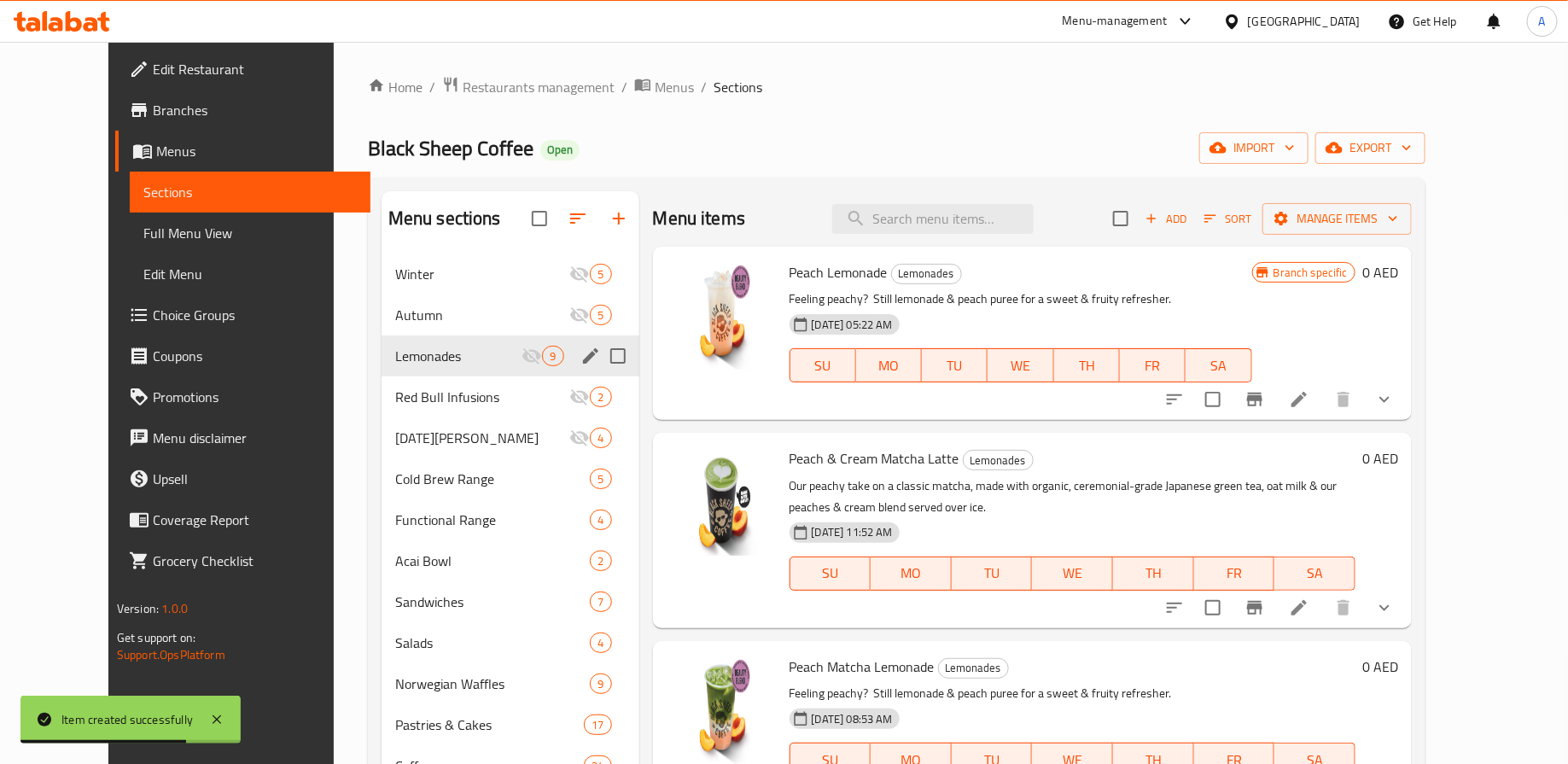
click at [396, 305] on span "Autumn" at bounding box center [483, 315] width 175 height 20
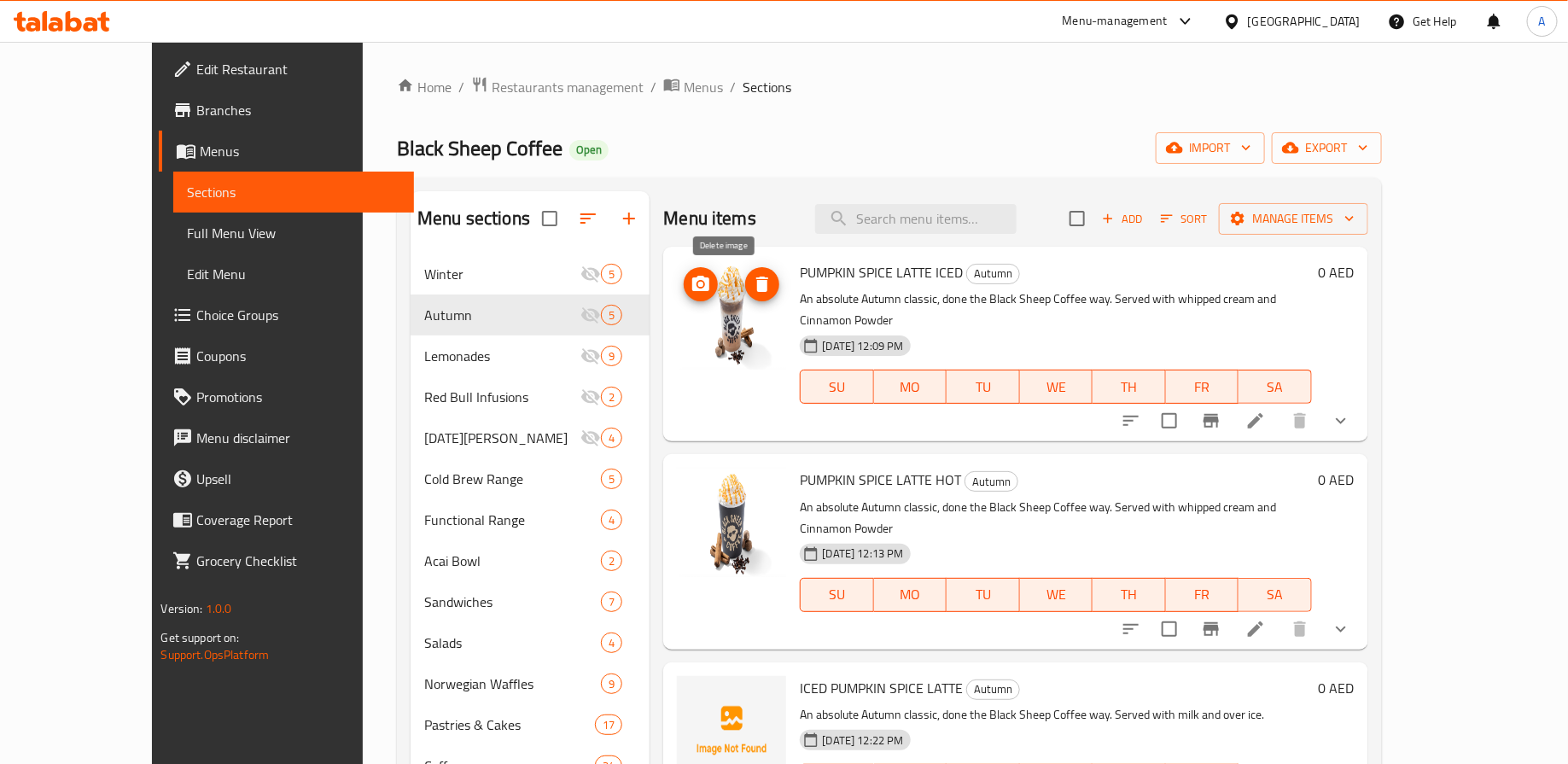
click at [752, 287] on icon "delete image" at bounding box center [763, 284] width 20 height 20
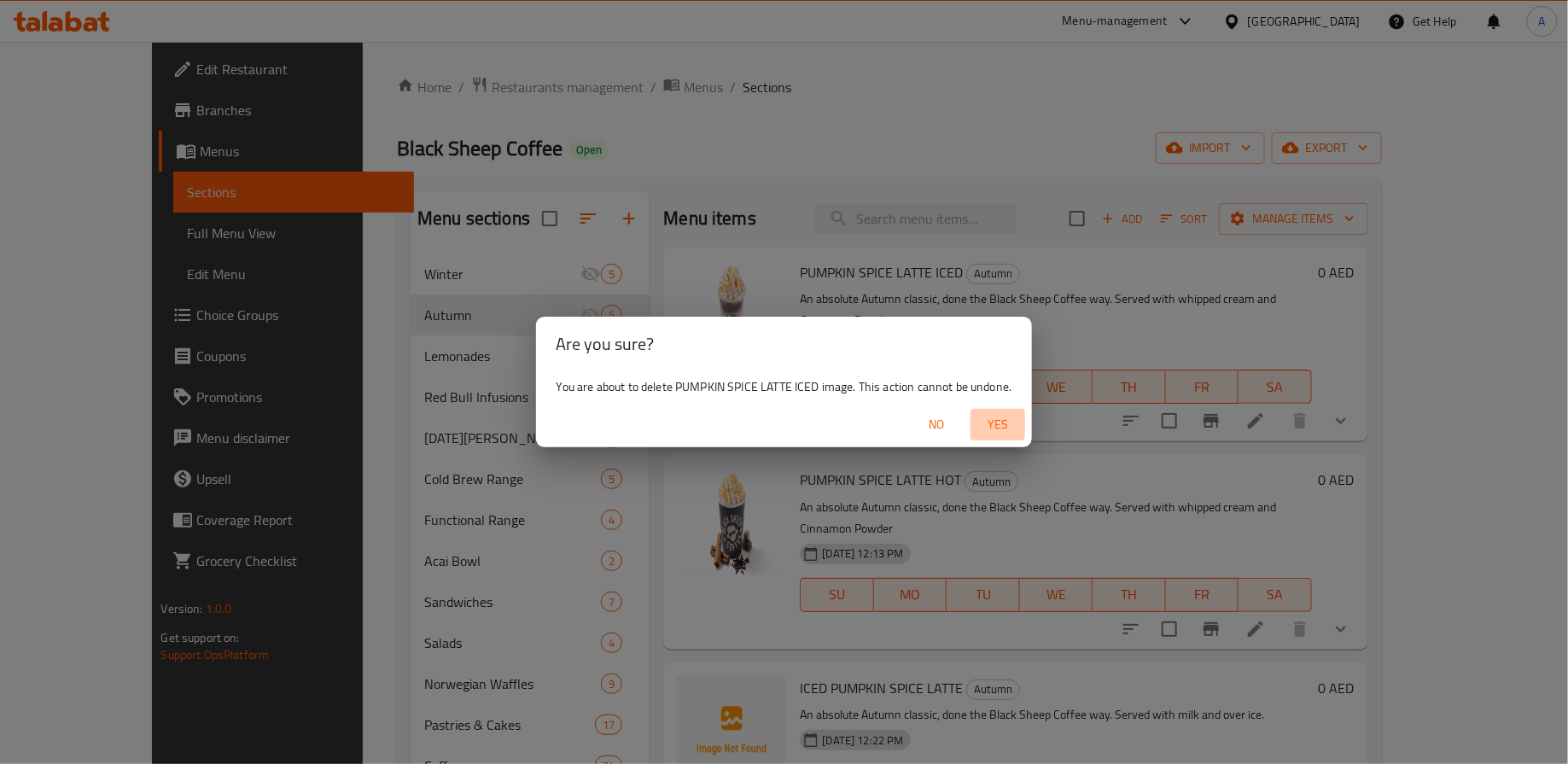
click at [1004, 427] on span "Yes" at bounding box center [998, 424] width 41 height 21
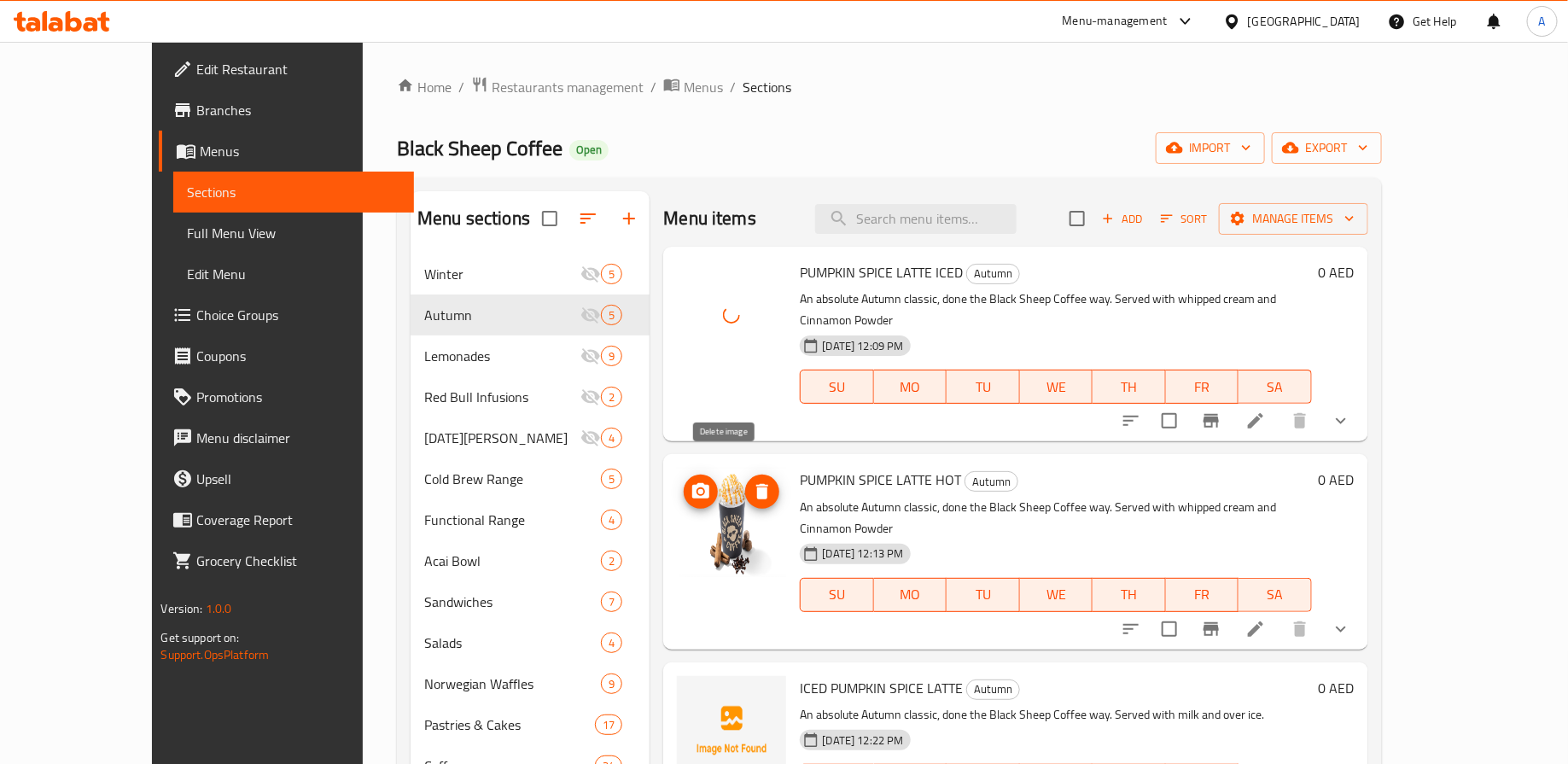
click at [756, 484] on icon "delete image" at bounding box center [762, 491] width 12 height 16
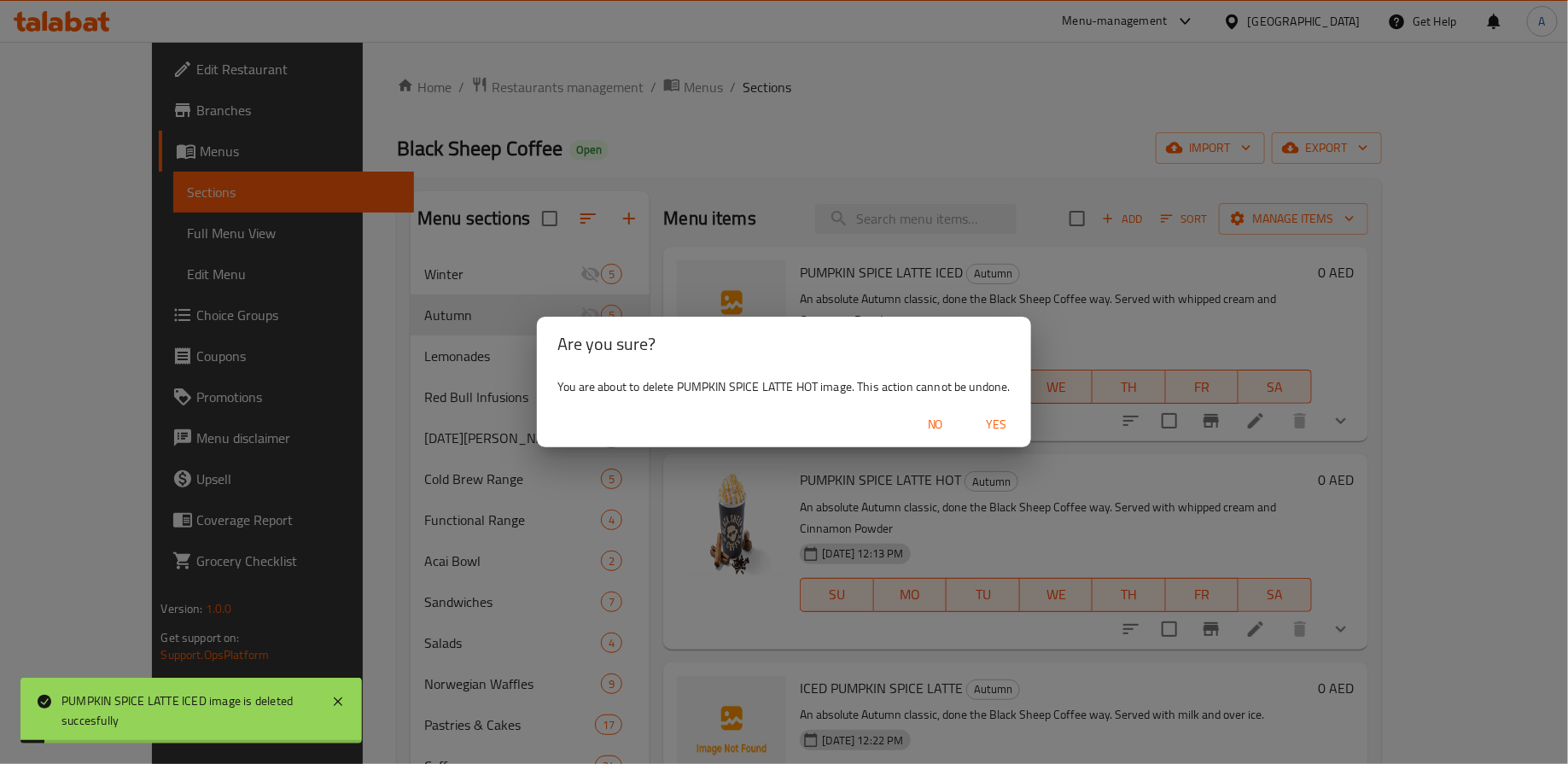
click at [1003, 427] on span "Yes" at bounding box center [997, 424] width 41 height 21
